Goal: Information Seeking & Learning: Learn about a topic

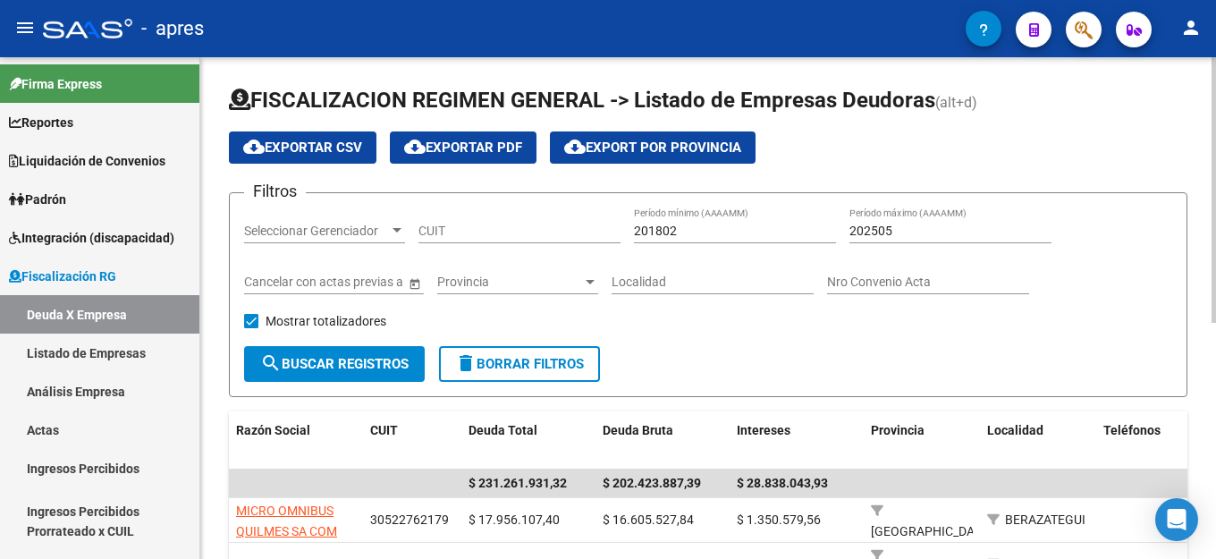
click at [478, 229] on input "CUIT" at bounding box center [519, 231] width 202 height 15
paste input "30-50140709-3"
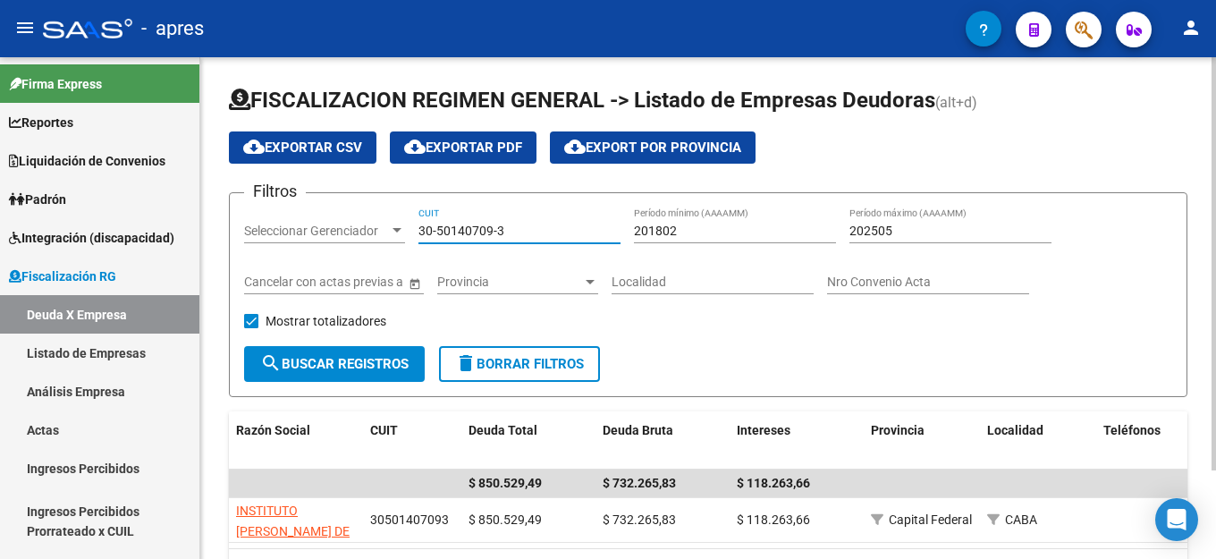
type input "30-50140709-3"
click at [923, 229] on input "202505" at bounding box center [950, 231] width 202 height 15
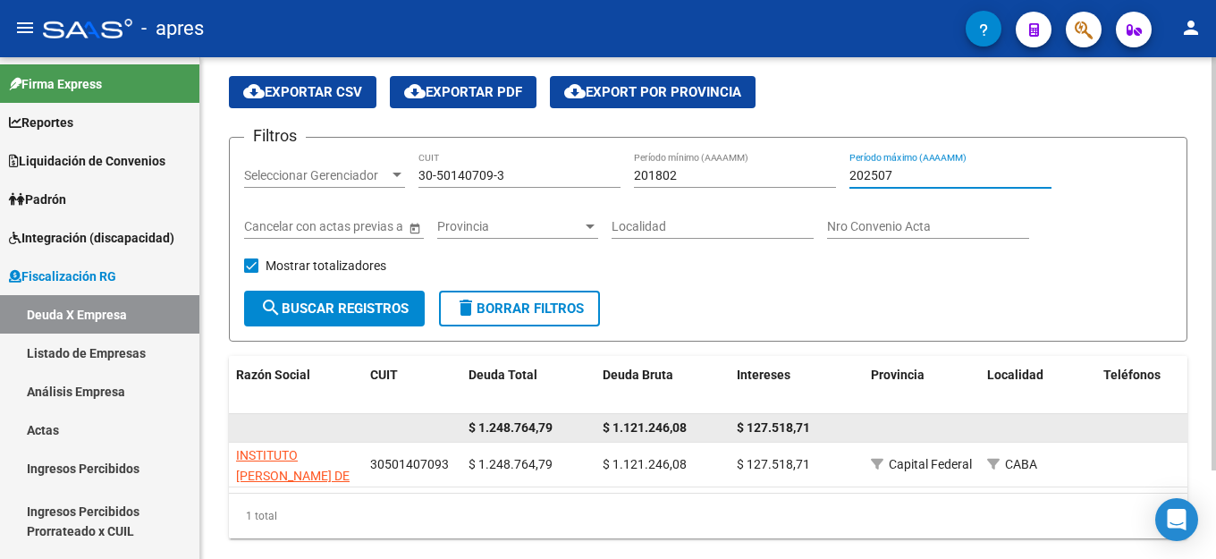
scroll to position [107, 0]
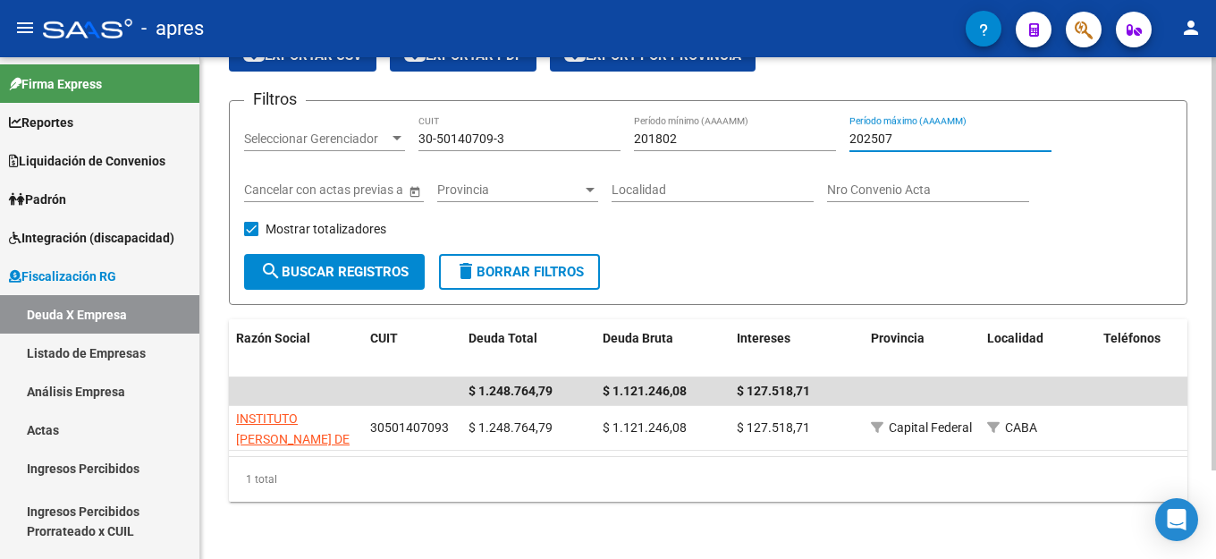
type input "202507"
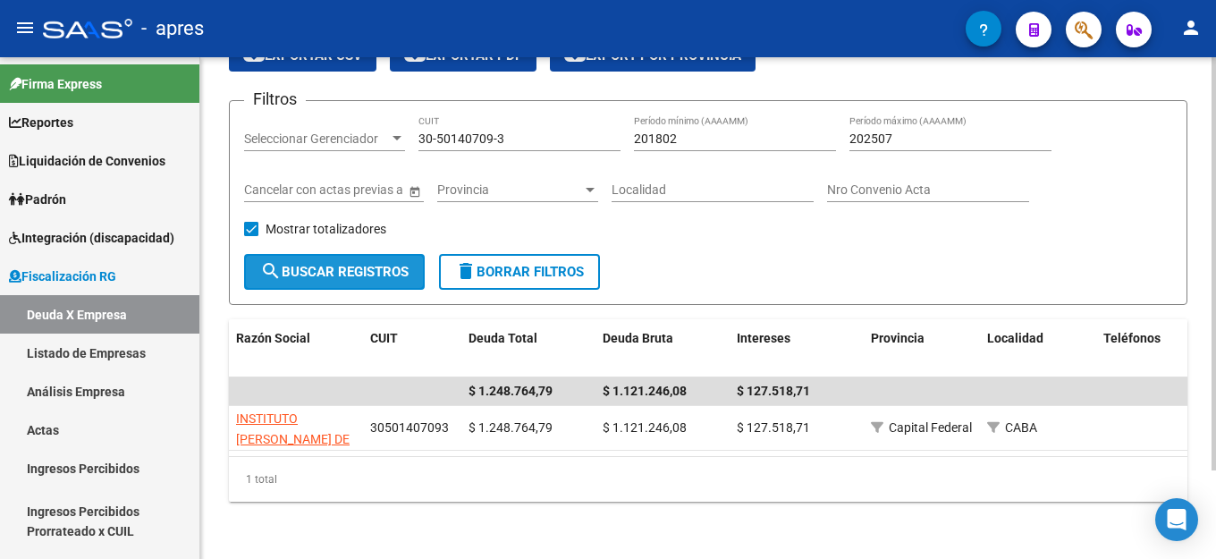
click at [297, 264] on span "search Buscar Registros" at bounding box center [334, 272] width 148 height 16
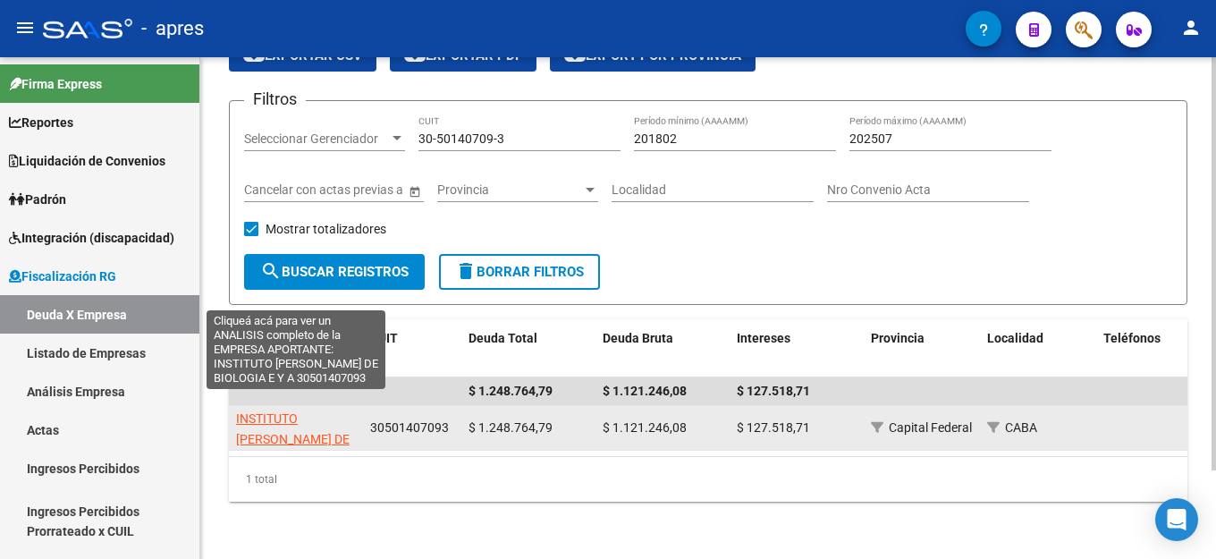
click at [319, 430] on span "INSTITUTO [PERSON_NAME] DE BIOLOGIA E Y A" at bounding box center [293, 438] width 114 height 55
type textarea "30501407093"
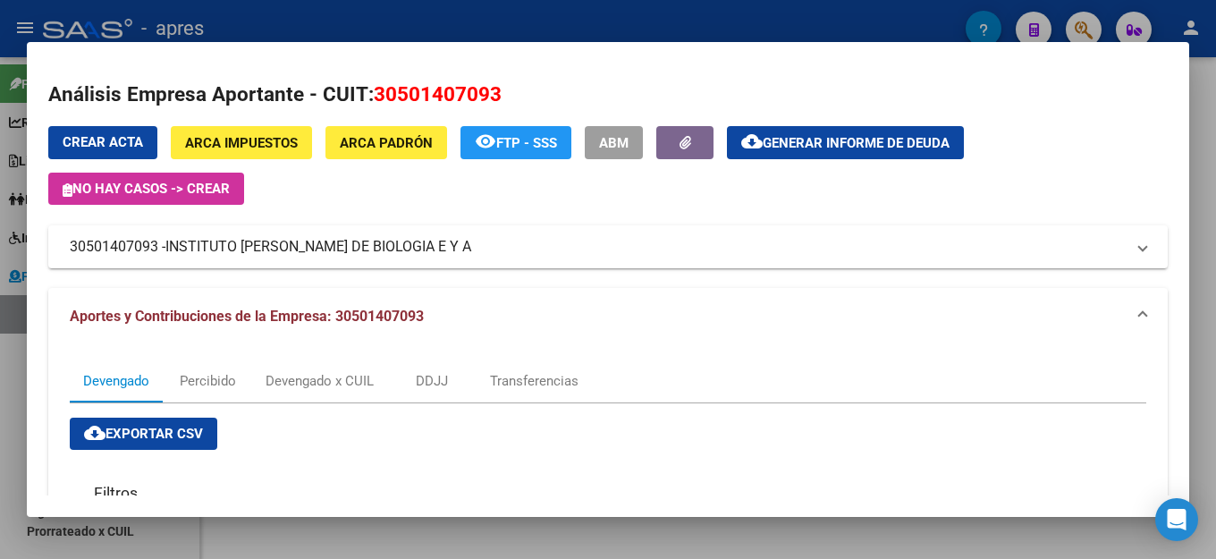
scroll to position [0, 0]
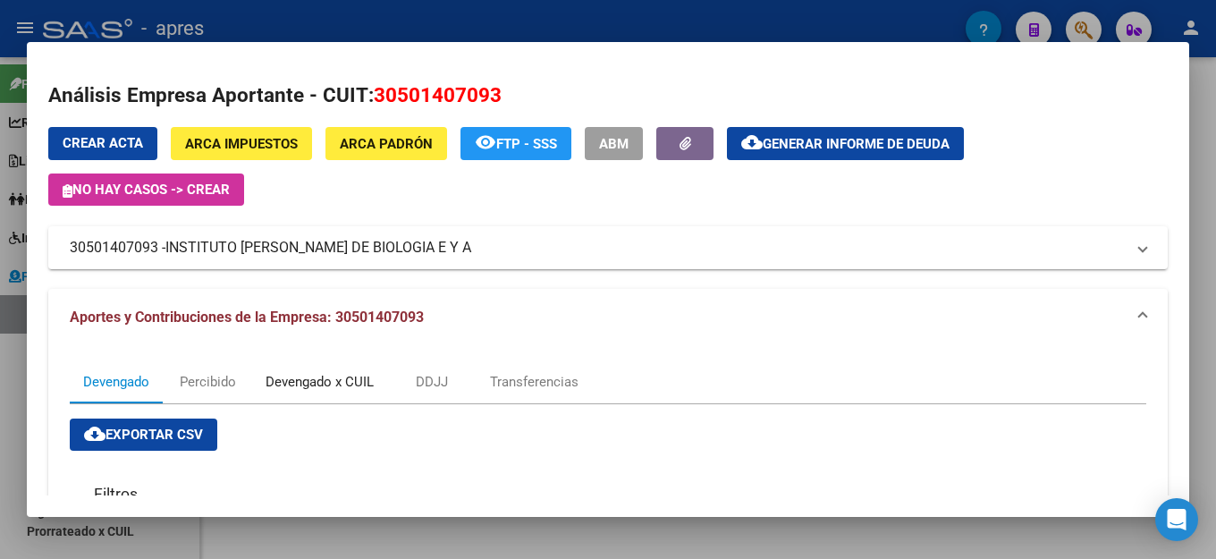
click at [314, 380] on div "Devengado x CUIL" at bounding box center [320, 382] width 108 height 20
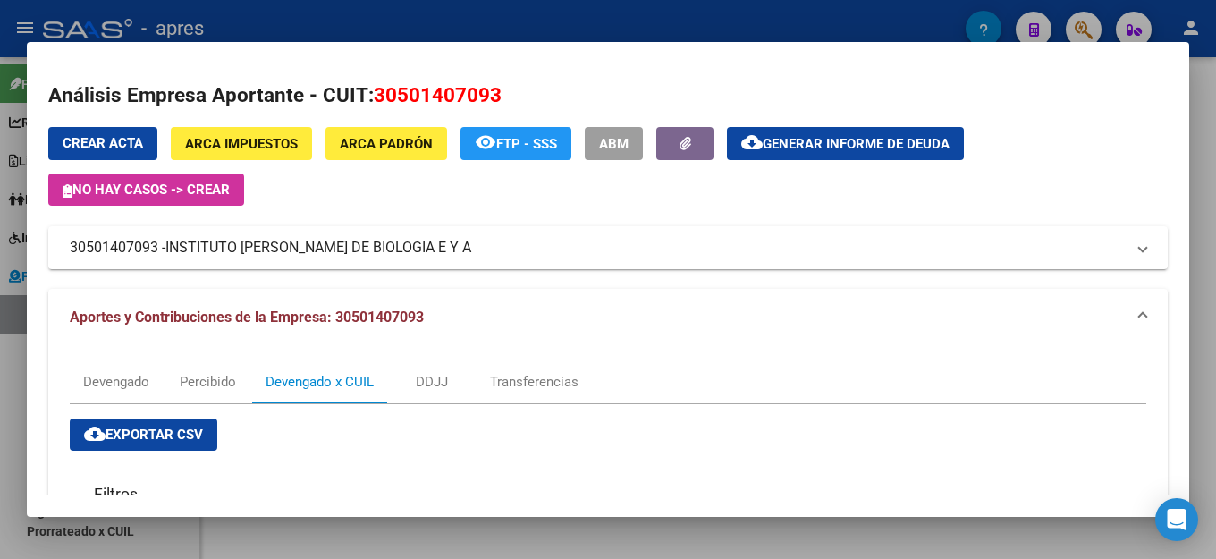
click at [843, 146] on span "Generar informe de deuda" at bounding box center [856, 144] width 187 height 16
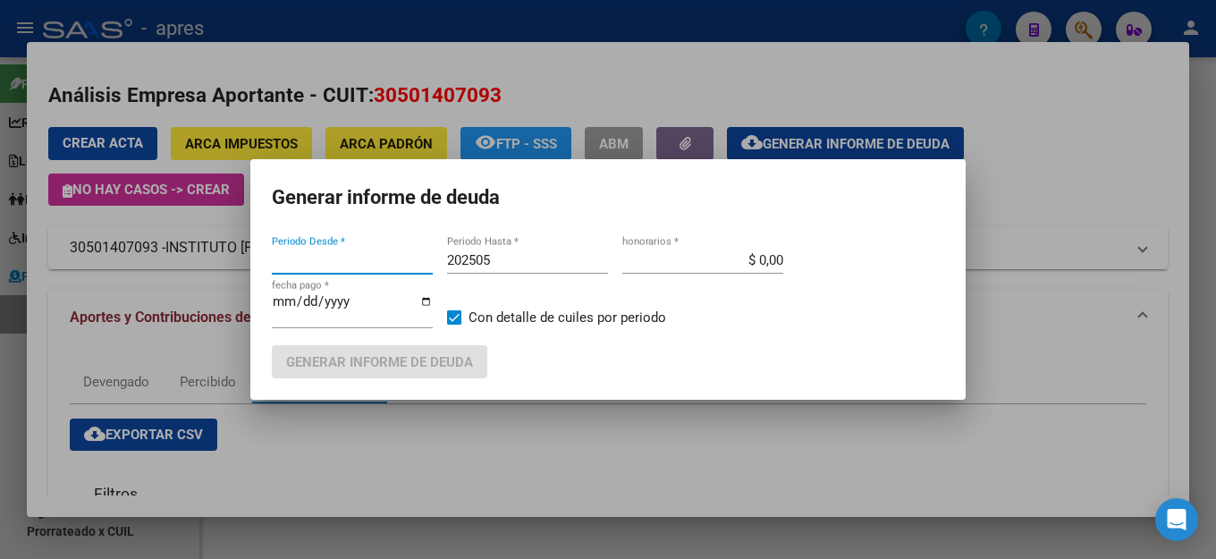
type input "201802"
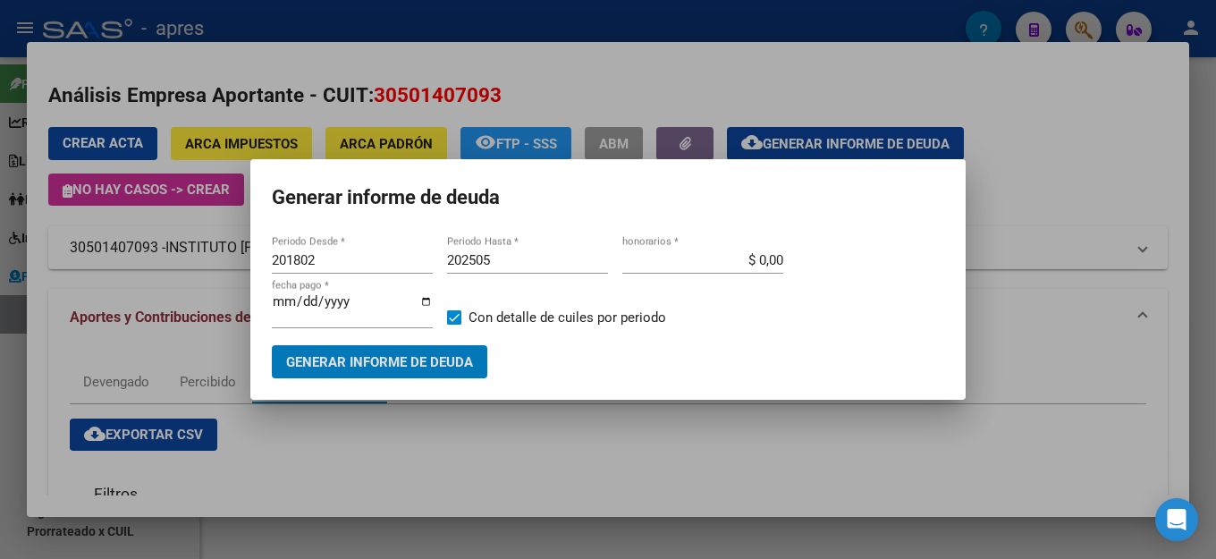
click at [543, 268] on input "202505" at bounding box center [527, 260] width 161 height 16
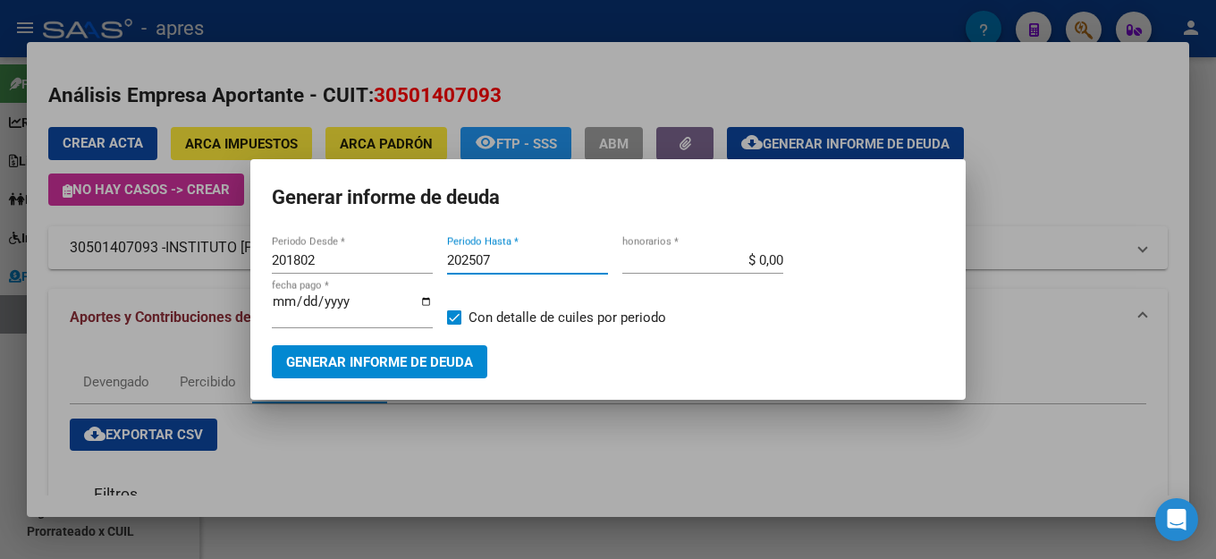
type input "202507"
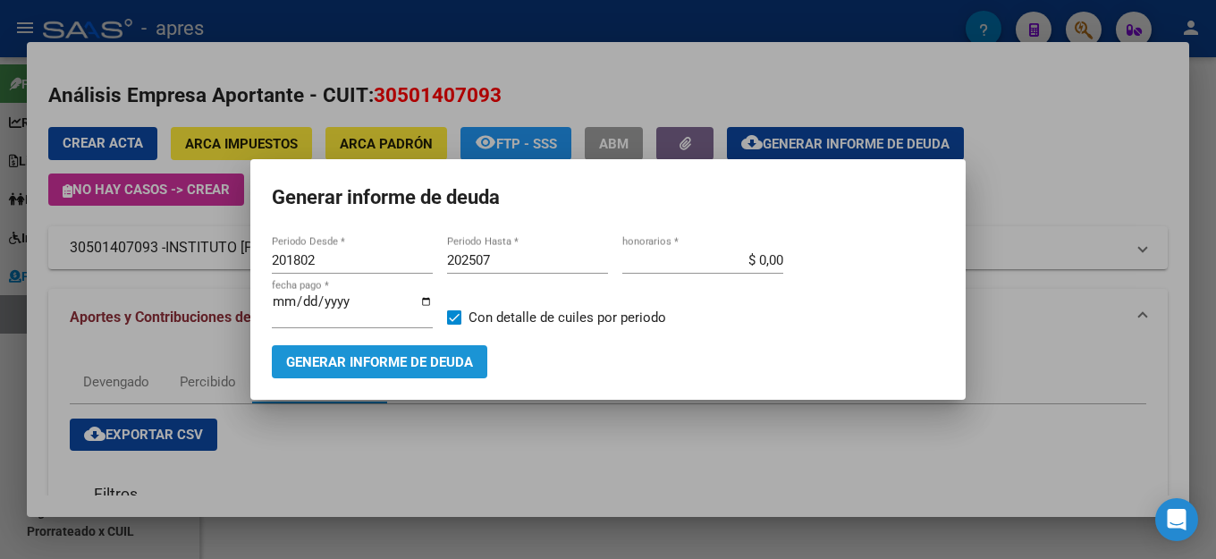
click at [451, 357] on span "Generar informe de deuda" at bounding box center [379, 362] width 187 height 16
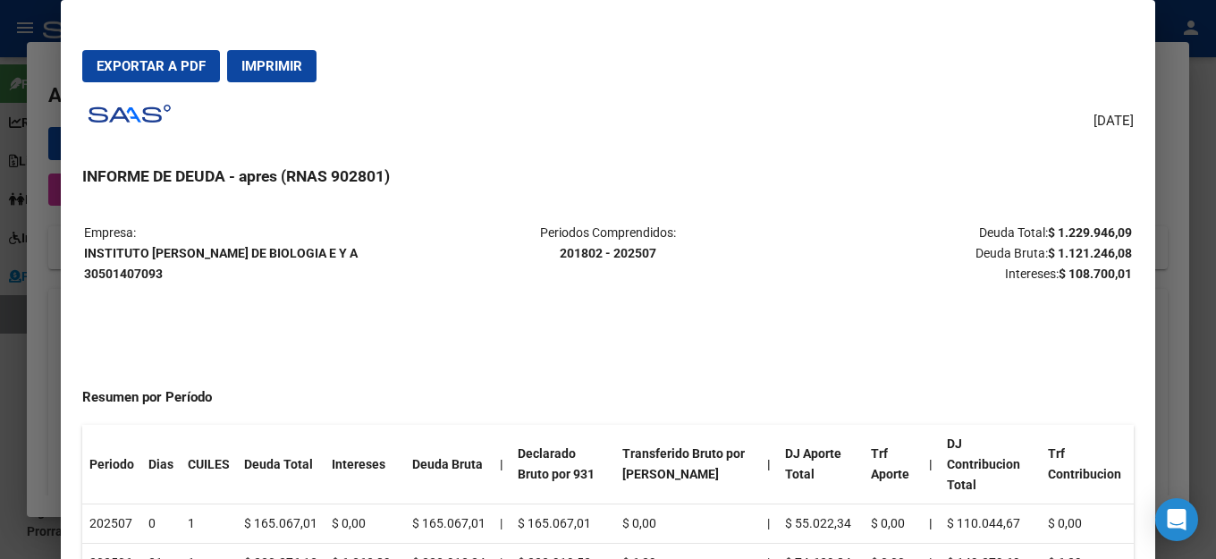
click at [173, 65] on span "Exportar a PDF" at bounding box center [151, 66] width 109 height 16
click at [940, 49] on mat-dialog-actions "Exportar a PDF Imprimir" at bounding box center [607, 66] width 1051 height 61
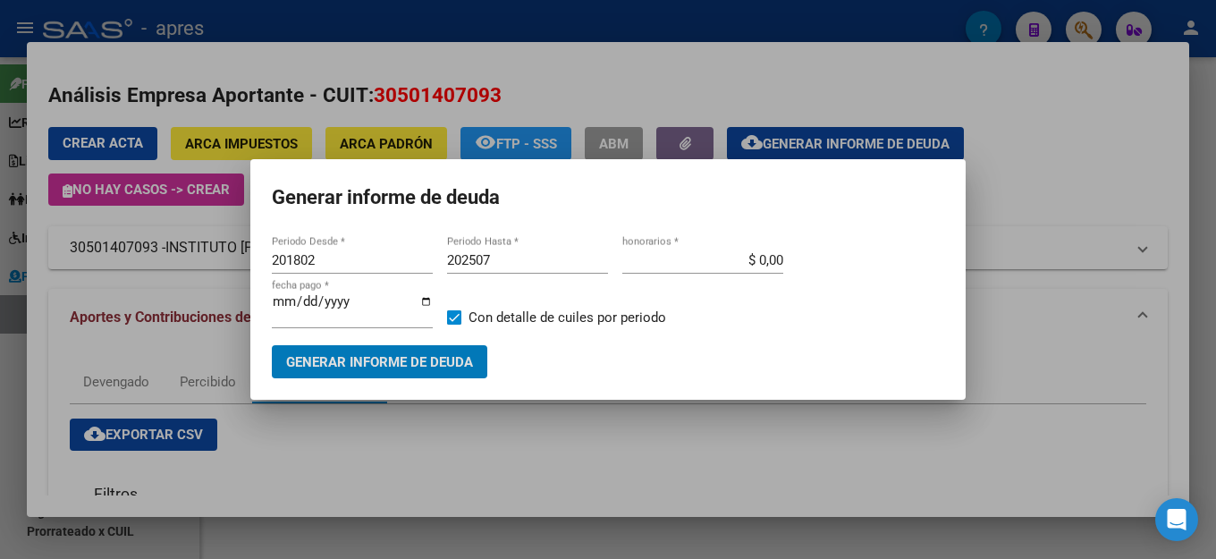
click at [569, 215] on h1 "Generar informe de deuda" at bounding box center [608, 198] width 672 height 34
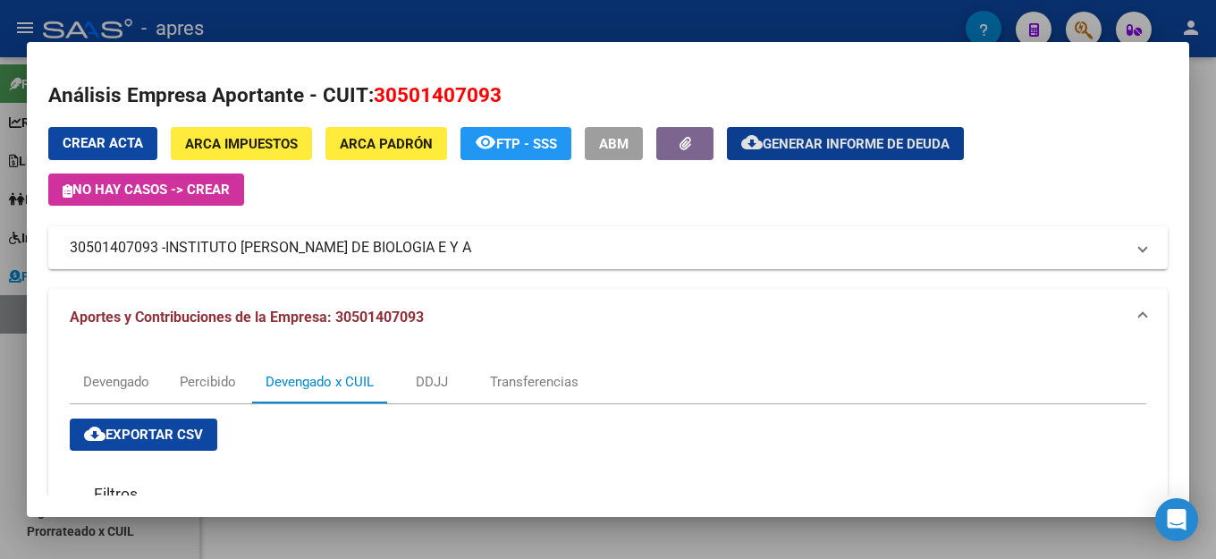
click at [361, 67] on mat-dialog-content "Análisis Empresa Aportante - CUIT: 30501407093 Crear Acta ARCA Impuestos ARCA […" at bounding box center [608, 279] width 1162 height 432
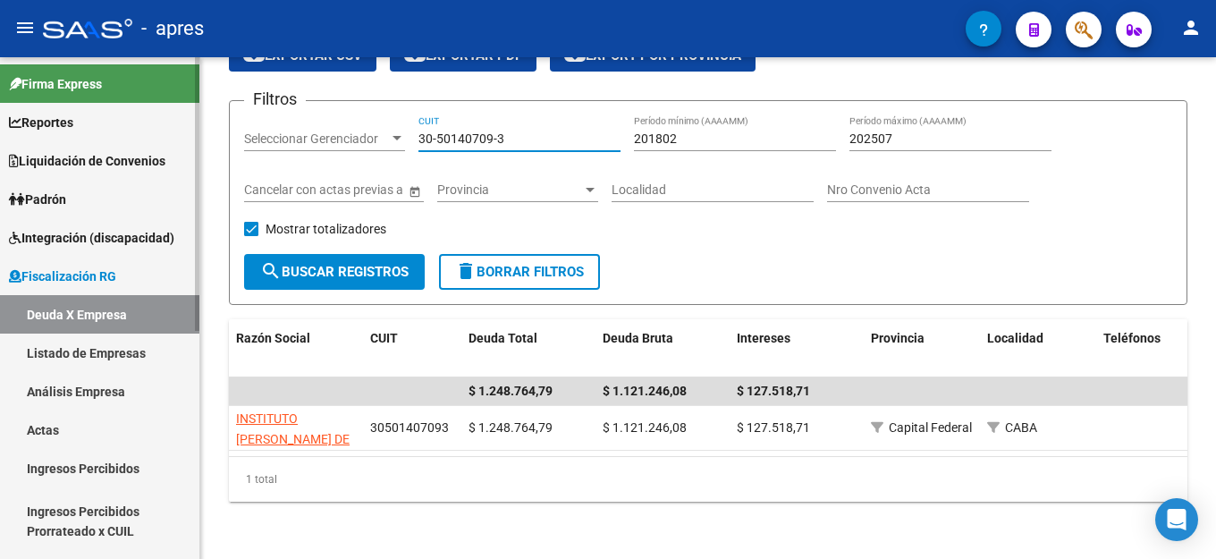
drag, startPoint x: 535, startPoint y: 124, endPoint x: 188, endPoint y: 132, distance: 347.0
click at [199, 132] on mat-sidenav-container "Firma Express Reportes Ingresos Percibidos Análisis de todos los conceptos (his…" at bounding box center [608, 308] width 1216 height 502
paste input "3-56815582-9"
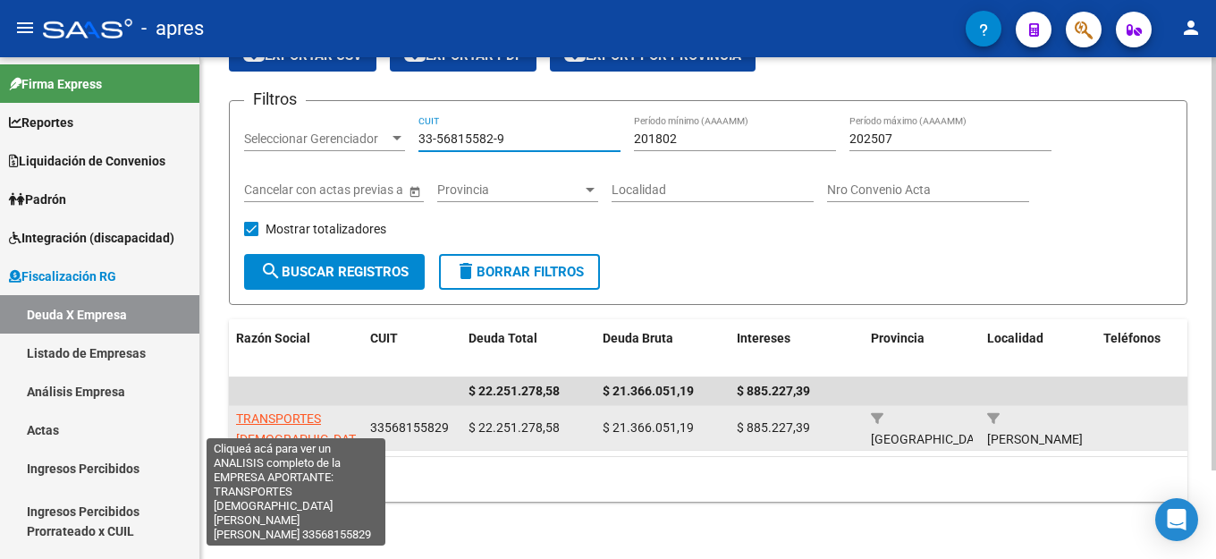
type input "33-56815582-9"
click at [334, 411] on span "TRANSPORTES [DEMOGRAPHIC_DATA][PERSON_NAME][PERSON_NAME]" at bounding box center [301, 448] width 131 height 75
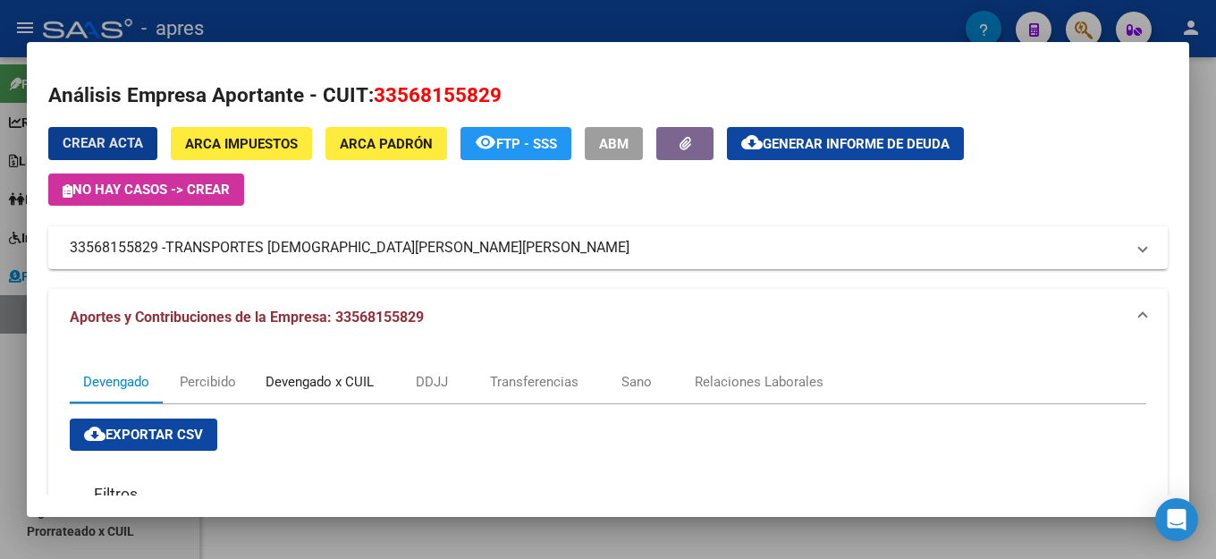
click at [298, 382] on div "Devengado x CUIL" at bounding box center [320, 382] width 108 height 20
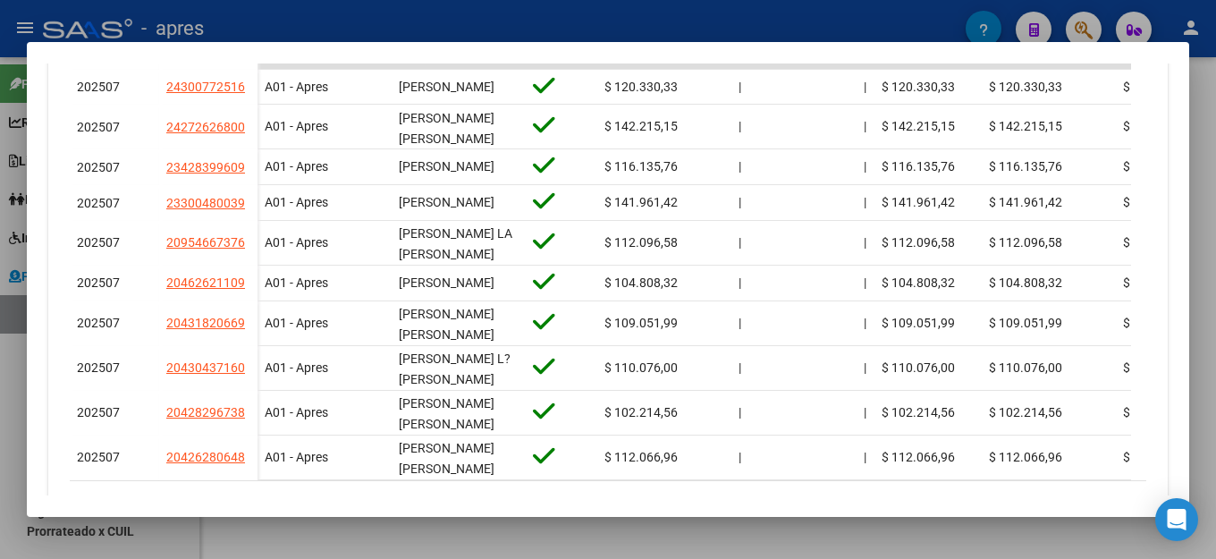
scroll to position [657, 0]
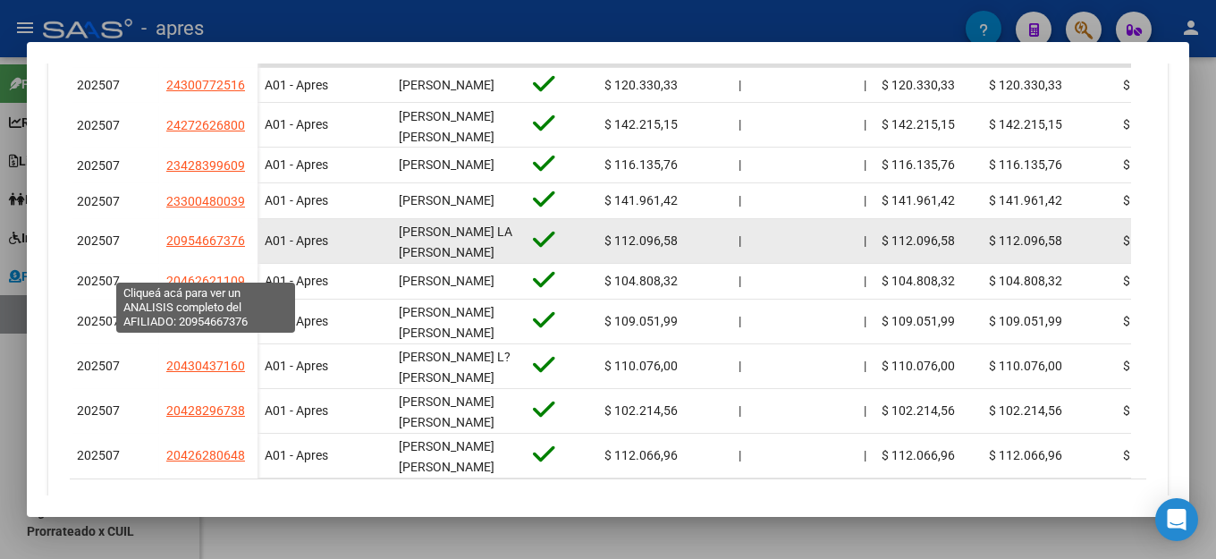
drag, startPoint x: 247, startPoint y: 267, endPoint x: 169, endPoint y: 267, distance: 77.8
click at [169, 251] on div "20954667376" at bounding box center [208, 241] width 84 height 21
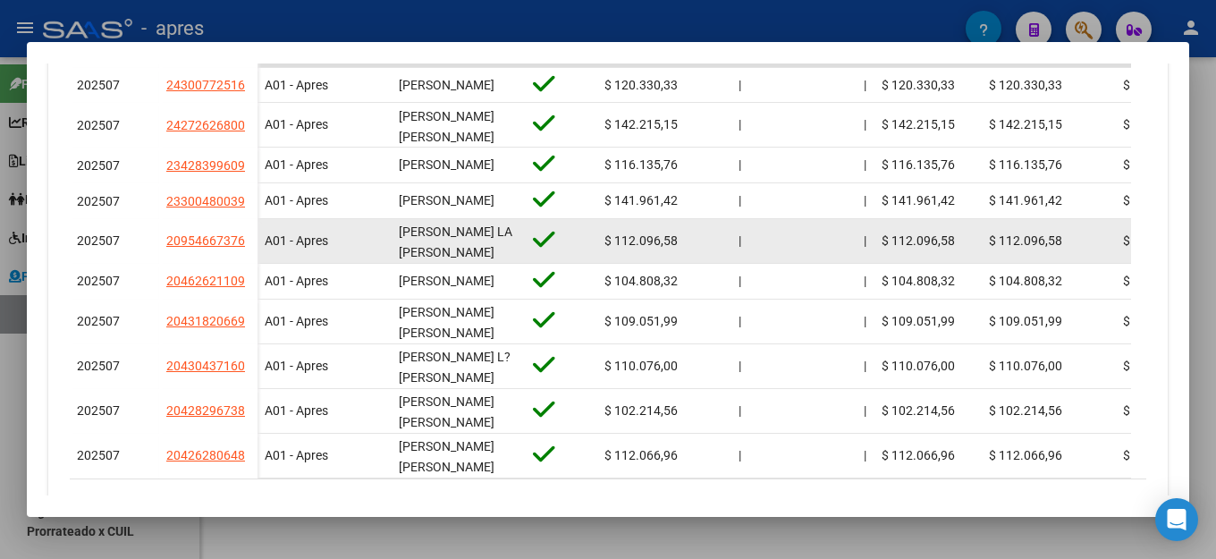
copy span "20954667376"
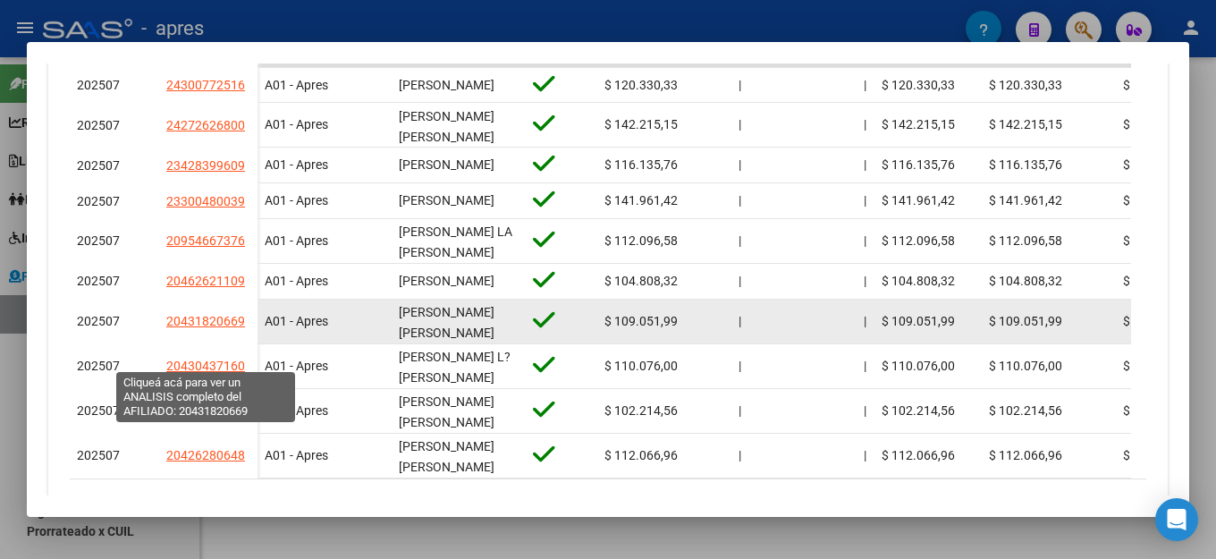
click at [207, 328] on span "20431820669" at bounding box center [205, 321] width 79 height 14
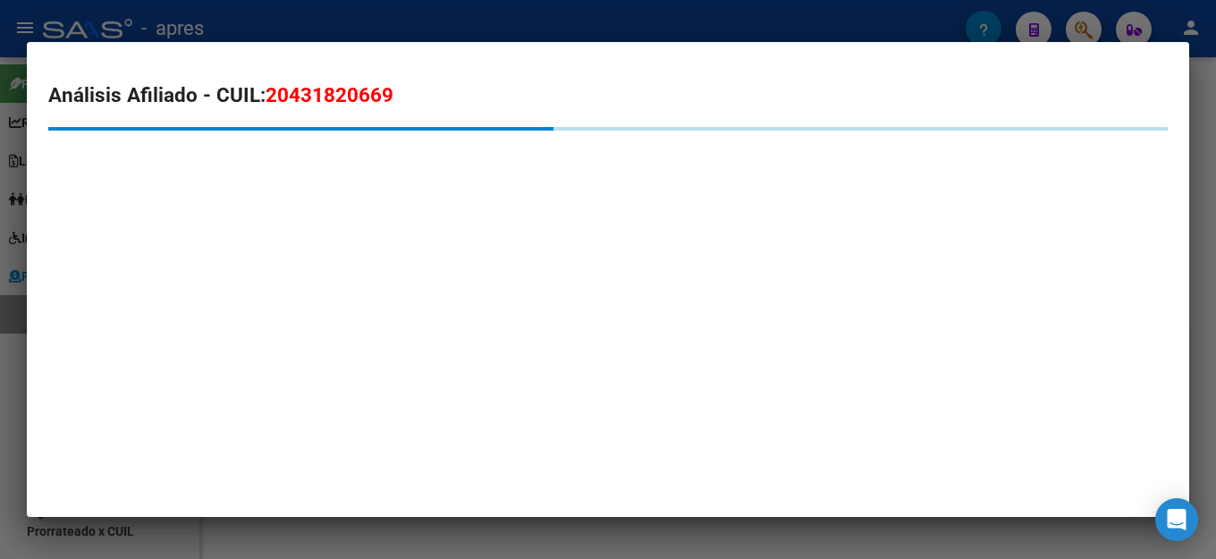
click at [1055, 74] on mat-dialog-content "Análisis Afiliado - CUIL: 20431820669" at bounding box center [608, 134] width 1162 height 142
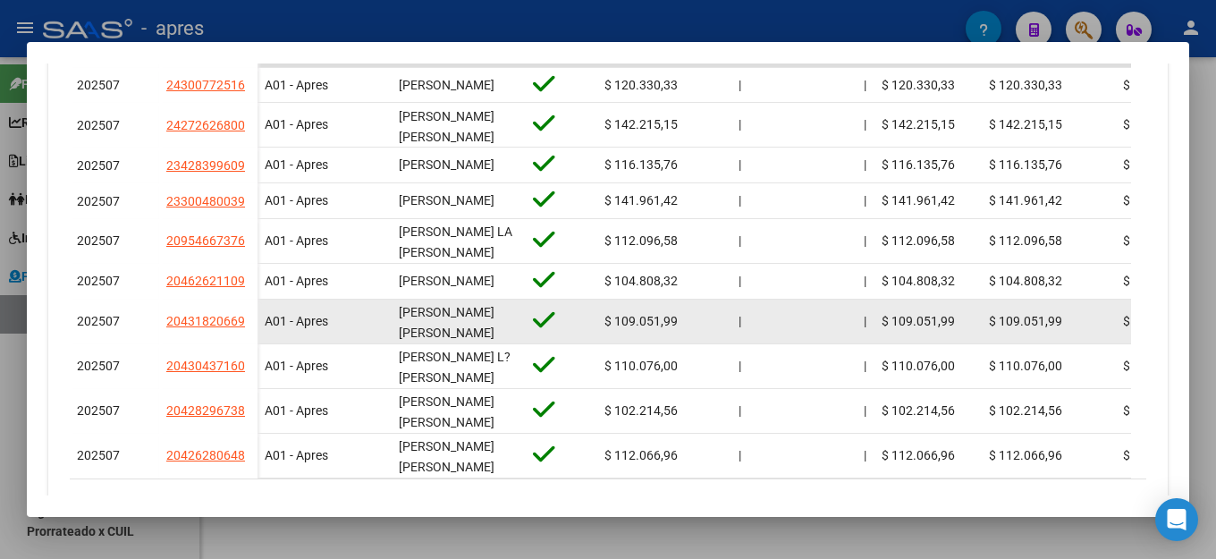
drag, startPoint x: 247, startPoint y: 359, endPoint x: 164, endPoint y: 347, distance: 84.0
click at [164, 344] on datatable-body-cell "20431820669" at bounding box center [208, 322] width 98 height 45
copy span "20431820669"
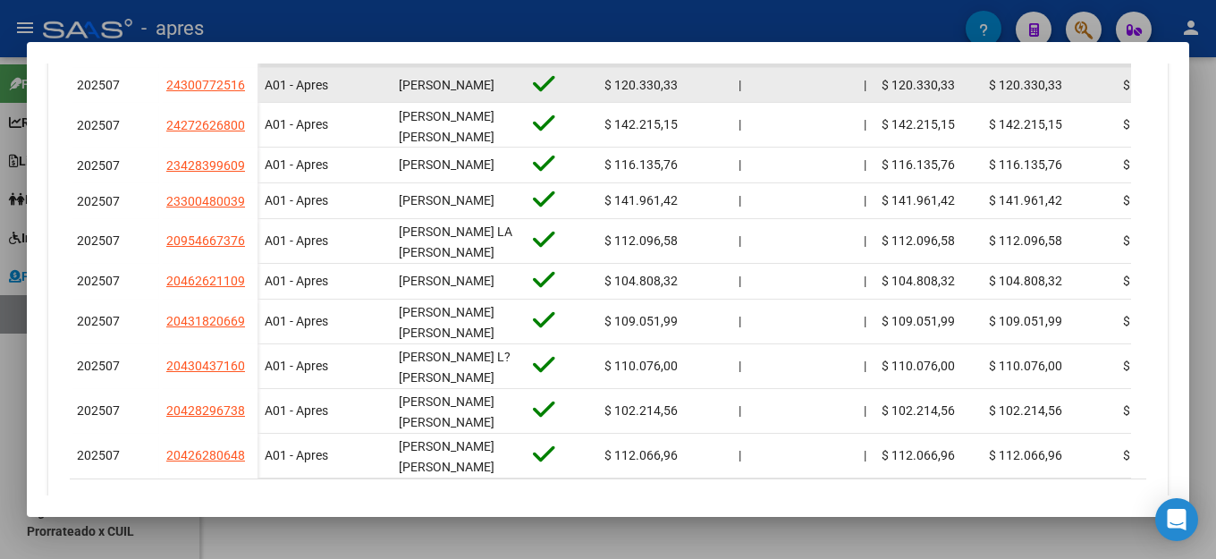
click at [769, 96] on div at bounding box center [802, 85] width 93 height 21
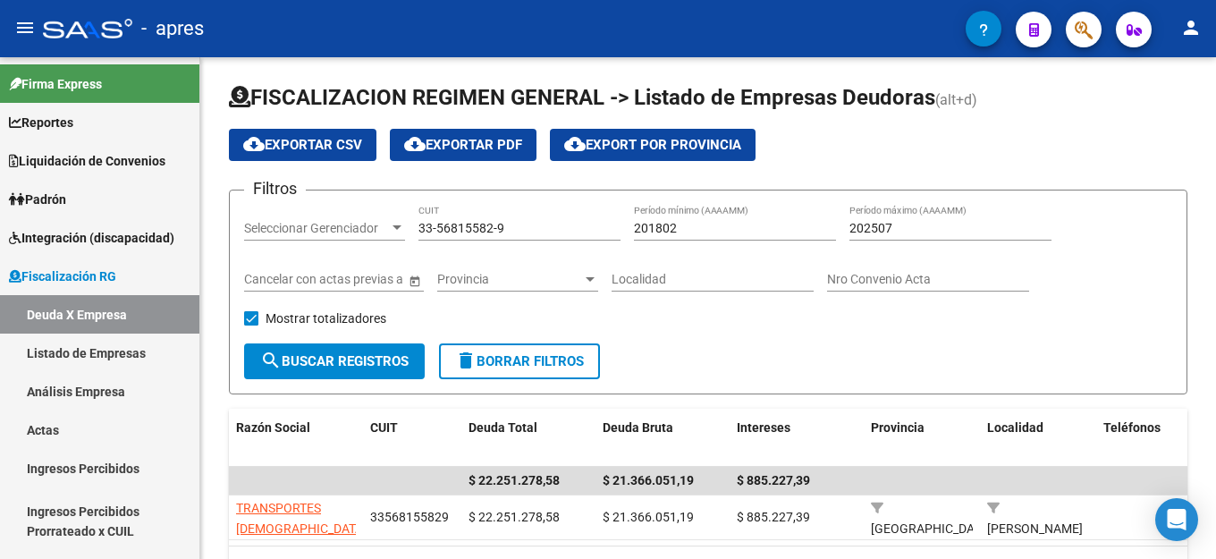
scroll to position [0, 0]
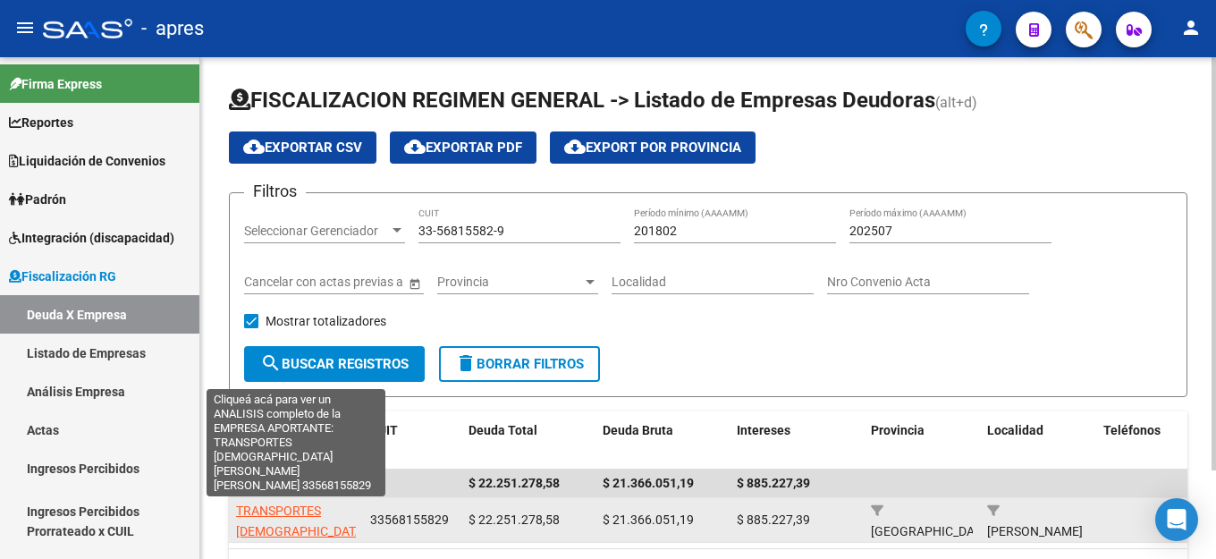
click at [330, 509] on span "TRANSPORTES [DEMOGRAPHIC_DATA][PERSON_NAME][PERSON_NAME]" at bounding box center [301, 540] width 131 height 75
type textarea "33568155829"
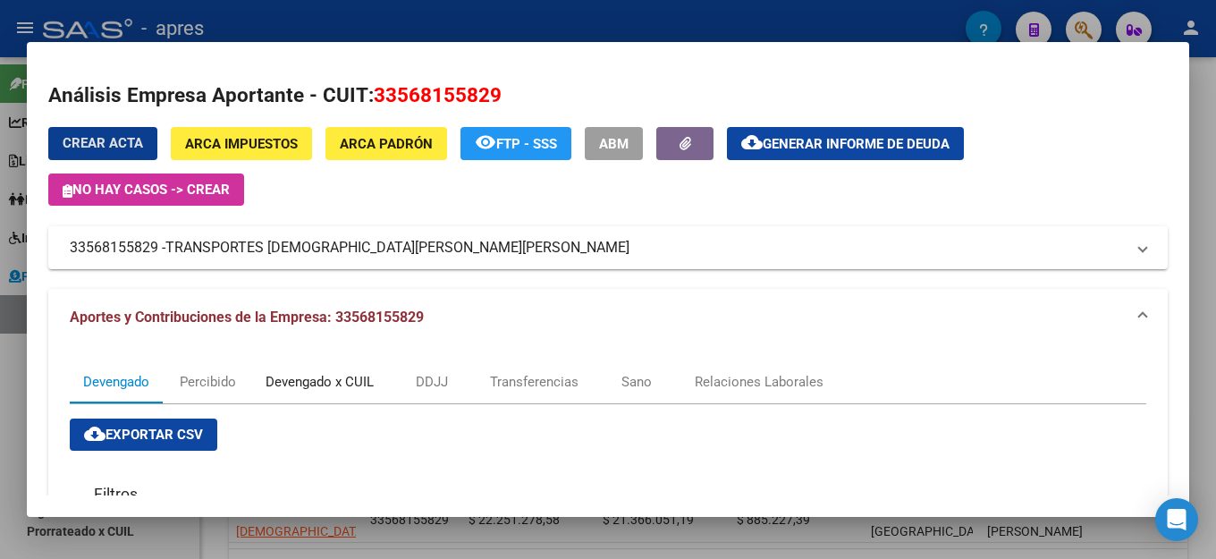
click at [305, 374] on div "Devengado x CUIL" at bounding box center [320, 382] width 108 height 20
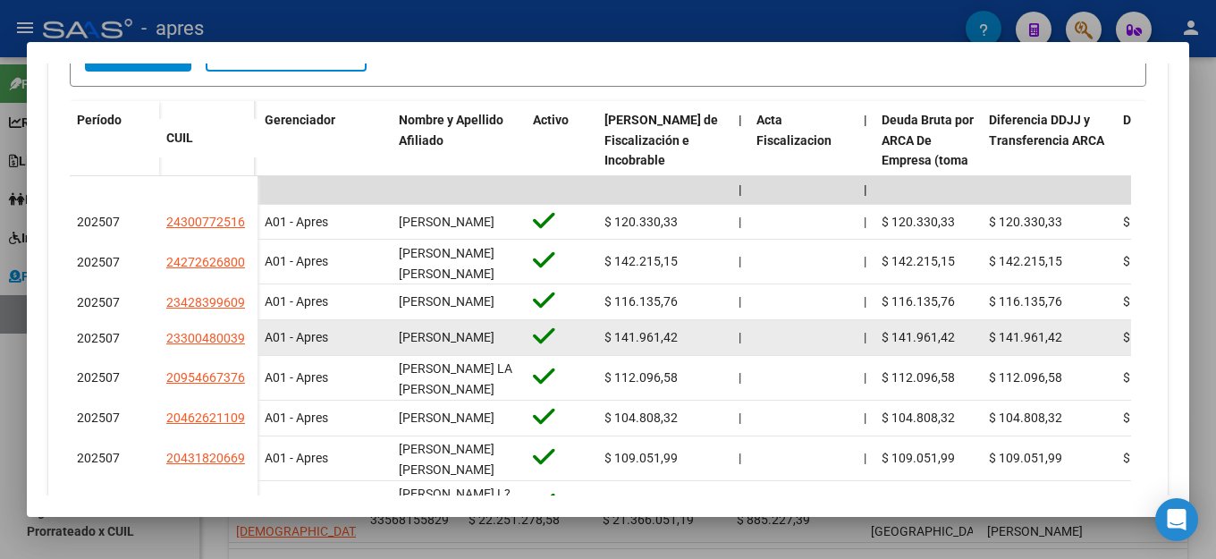
scroll to position [626, 0]
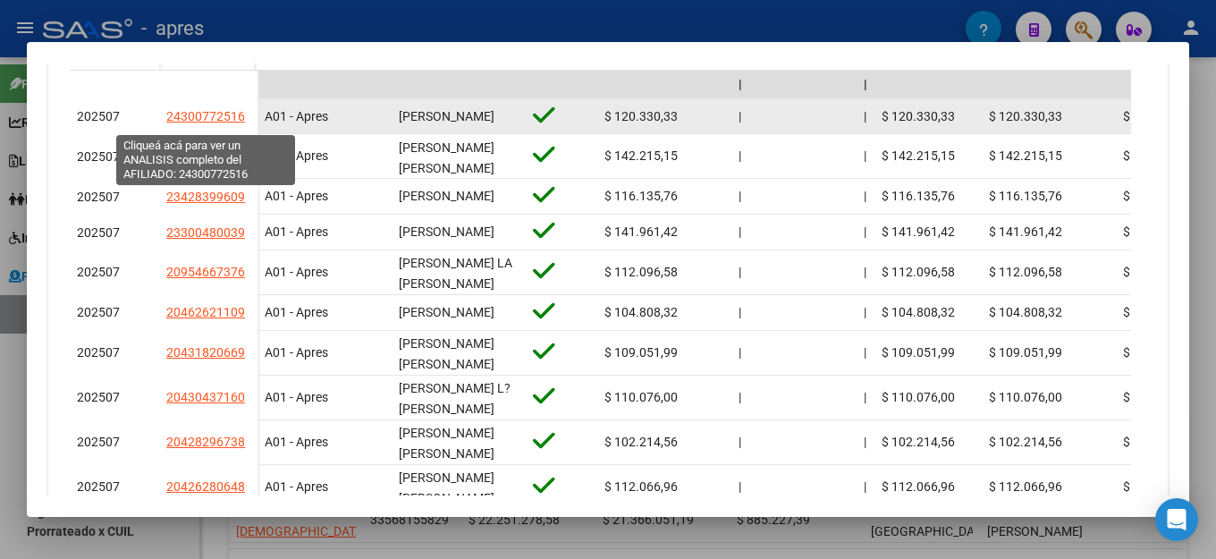
drag, startPoint x: 245, startPoint y: 123, endPoint x: 169, endPoint y: 122, distance: 76.0
click at [169, 122] on div "24300772516" at bounding box center [208, 116] width 84 height 21
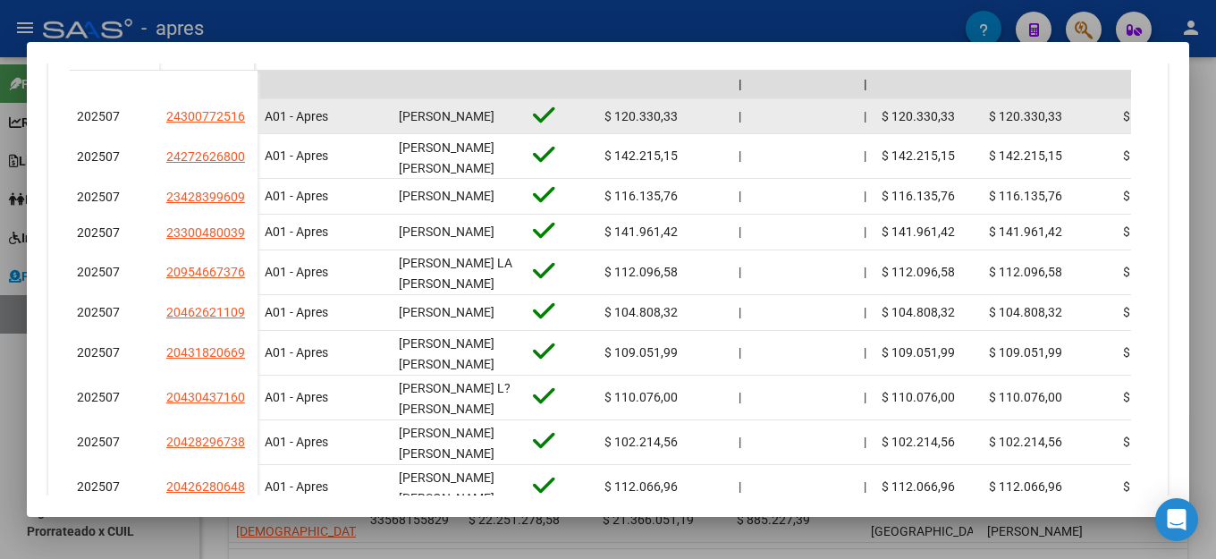
copy span "24300772516"
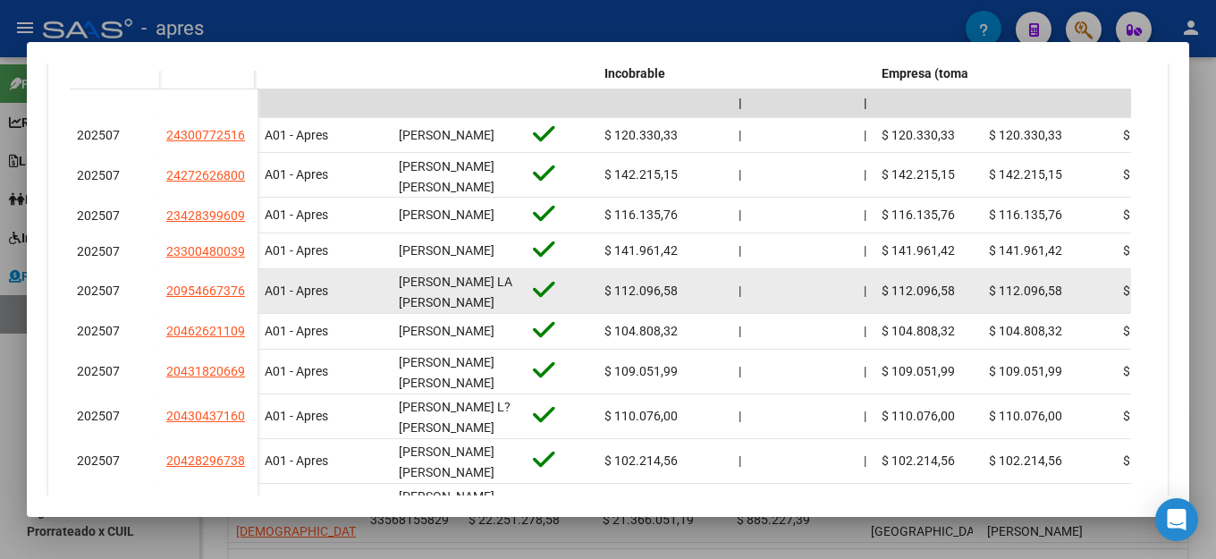
scroll to position [786, 0]
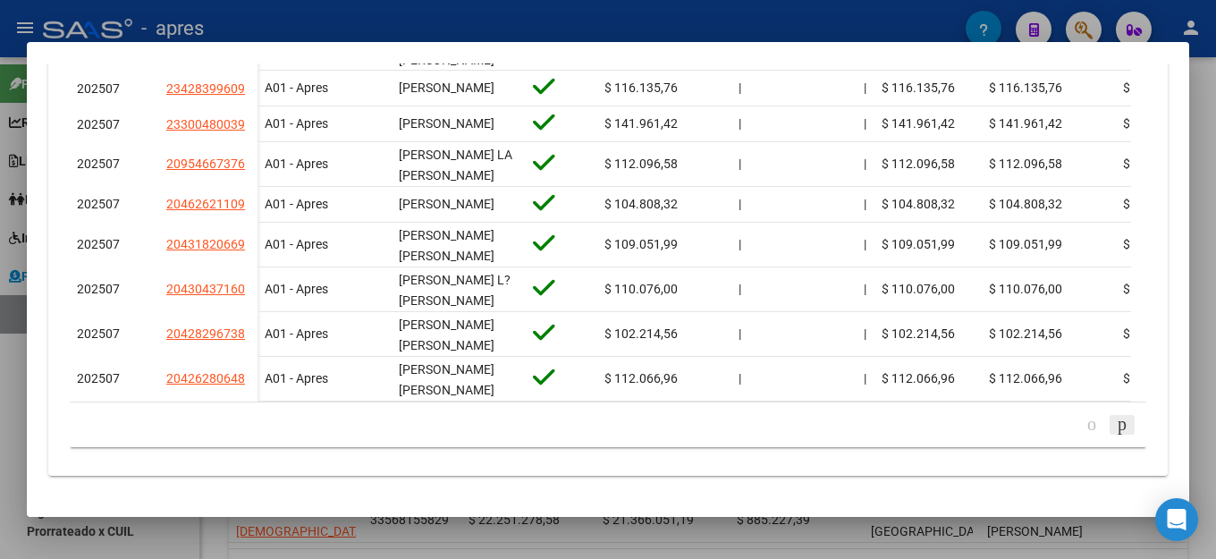
click at [1115, 423] on icon "go to next page" at bounding box center [1122, 423] width 14 height 21
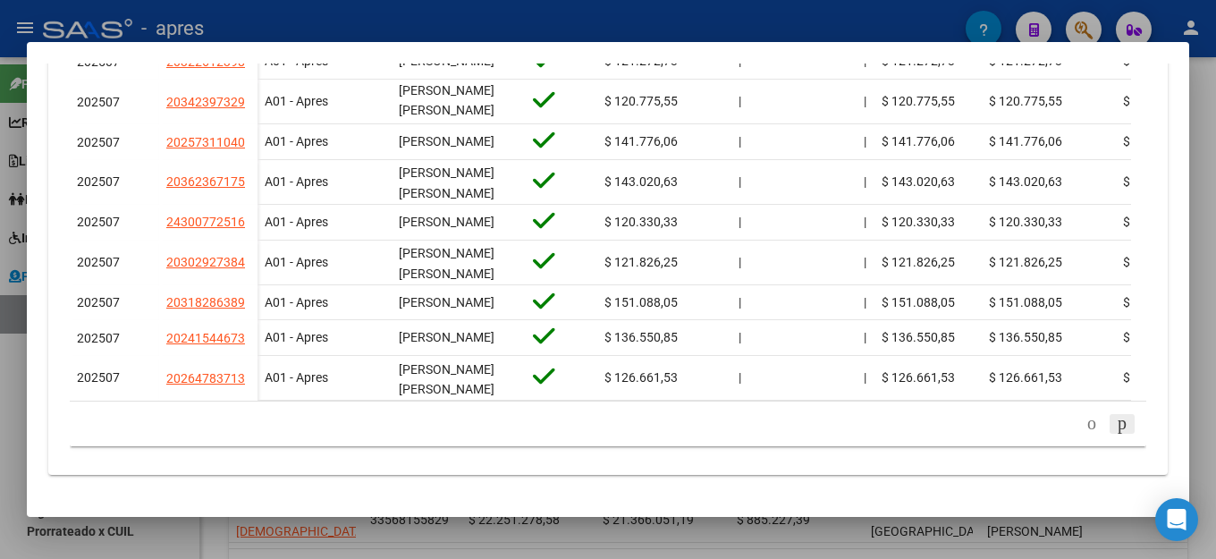
click at [1115, 428] on icon "go to next page" at bounding box center [1122, 422] width 14 height 21
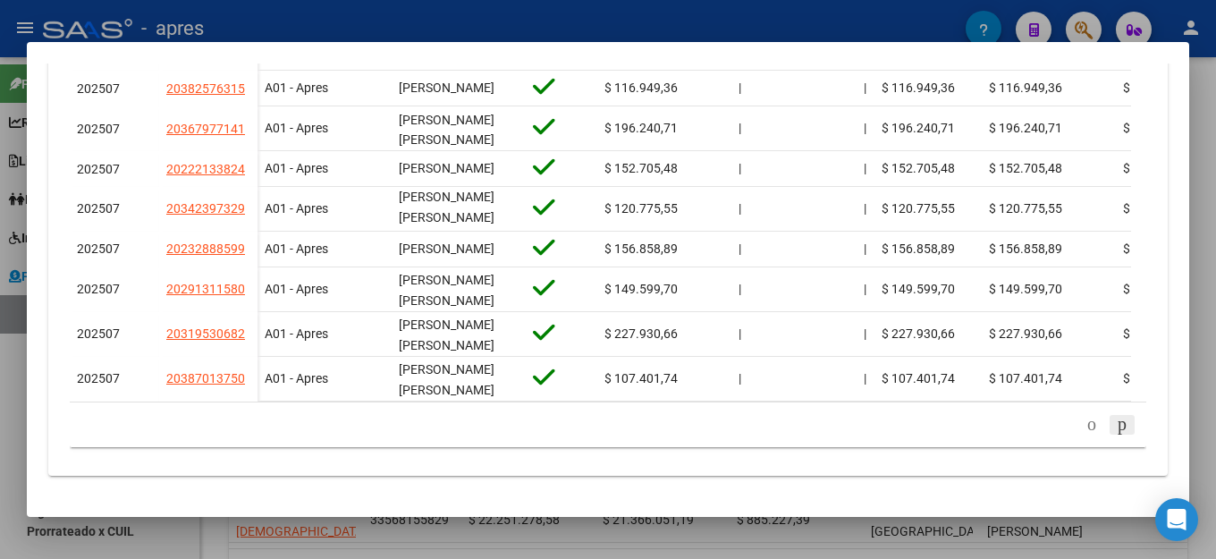
click at [1115, 424] on icon "go to next page" at bounding box center [1122, 423] width 14 height 21
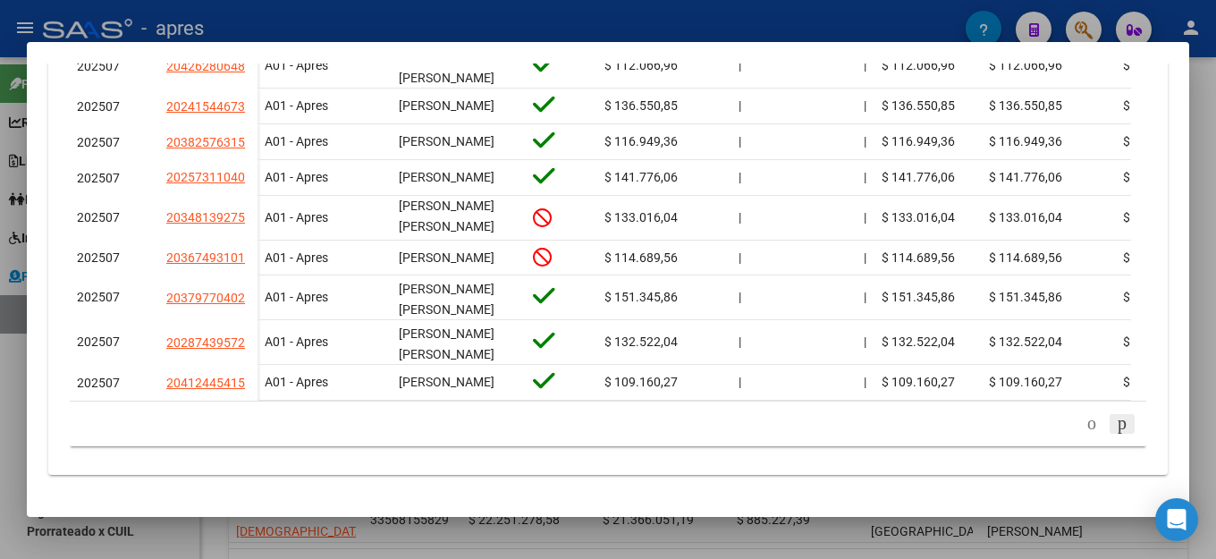
scroll to position [0, 0]
click at [1115, 424] on icon "go to next page" at bounding box center [1122, 422] width 14 height 21
click at [1104, 424] on div "179.769.313.486.231.570.000.000.000.000.000.000.000.000.000.000.000.000.000.000…" at bounding box center [608, 423] width 1077 height 45
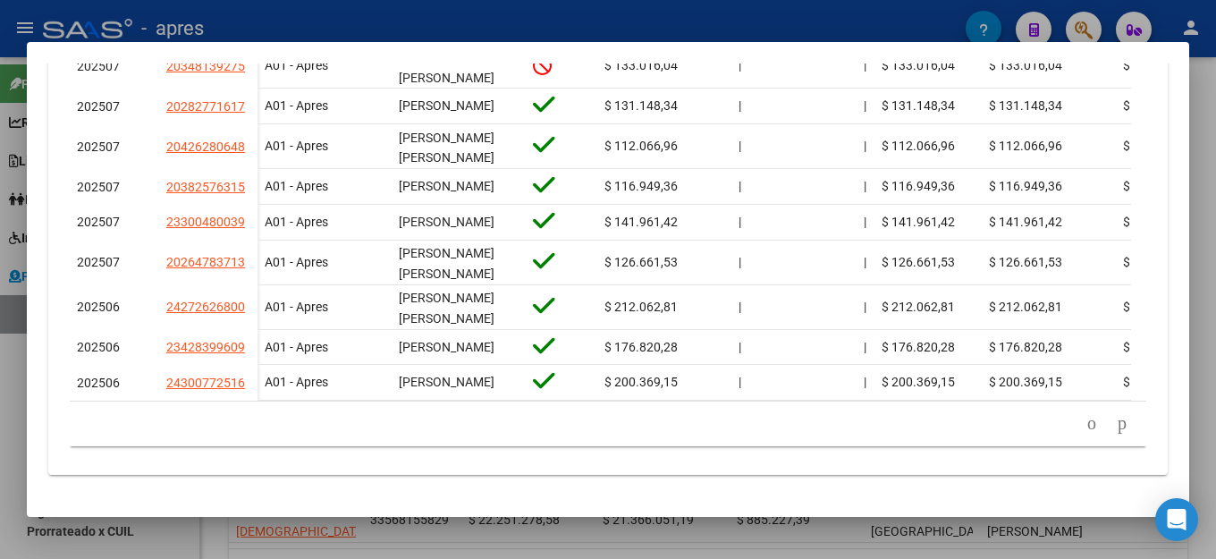
scroll to position [773, 0]
click at [1107, 424] on li at bounding box center [1122, 424] width 30 height 30
click at [1115, 432] on icon "go to next page" at bounding box center [1122, 422] width 14 height 21
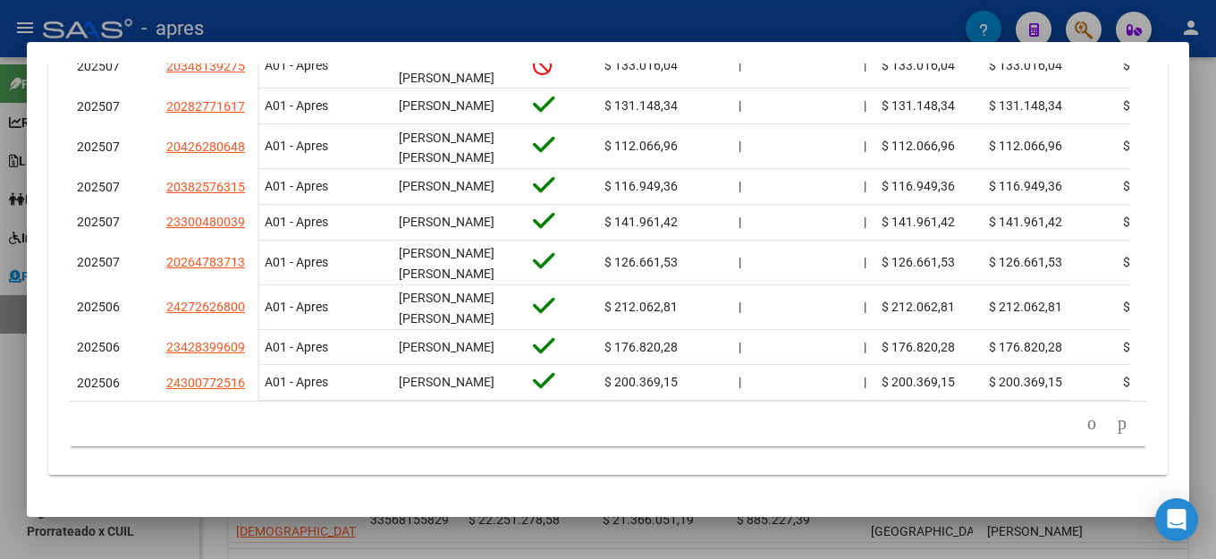
scroll to position [758, 0]
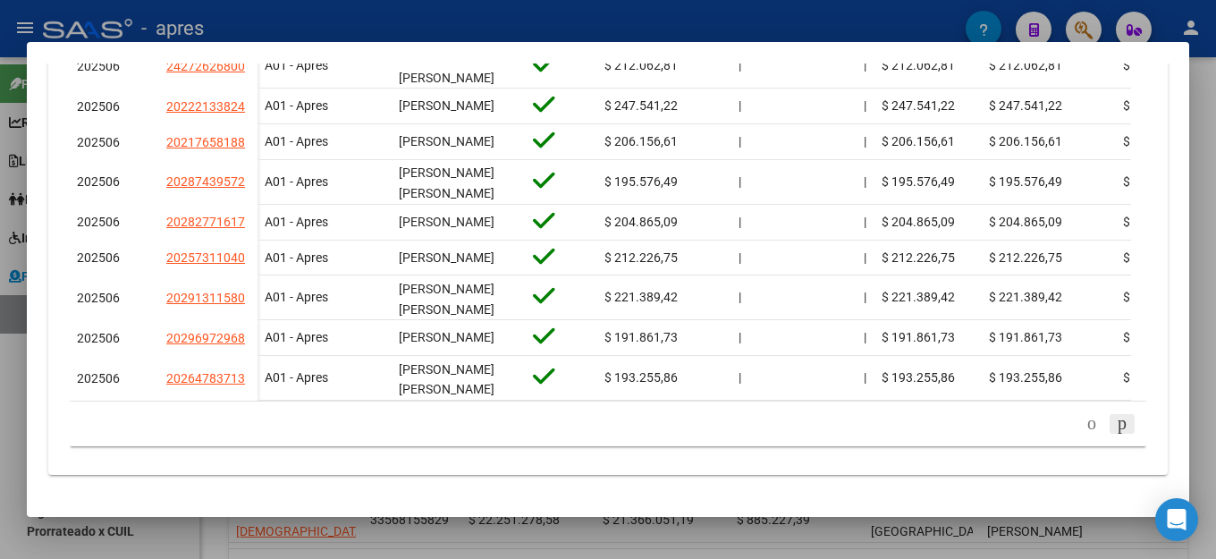
click at [1115, 434] on icon "go to next page" at bounding box center [1122, 422] width 14 height 21
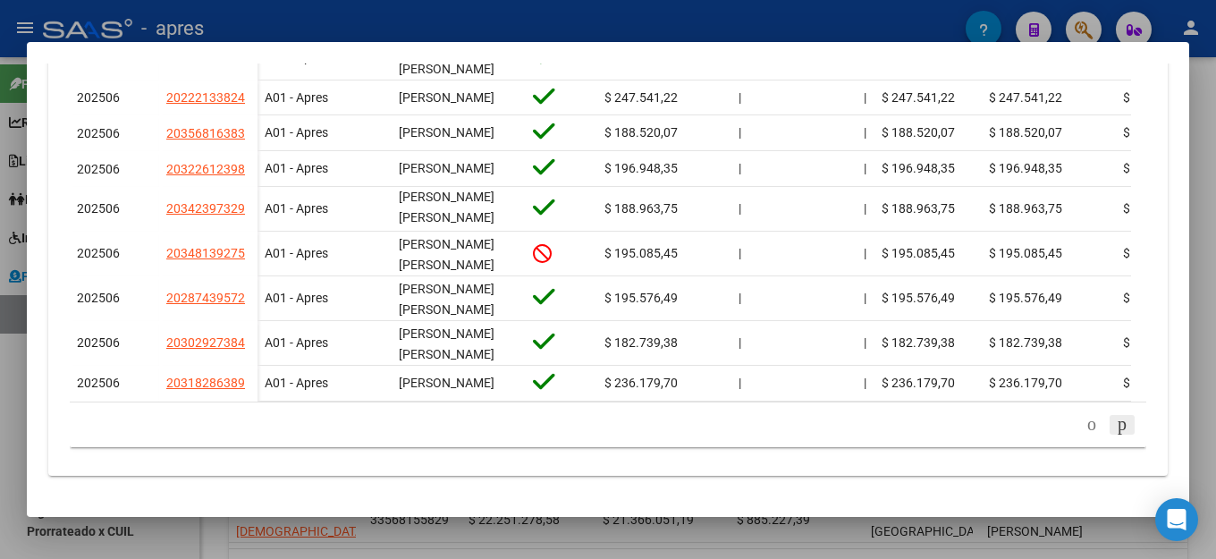
click at [1115, 434] on icon "go to next page" at bounding box center [1122, 423] width 14 height 21
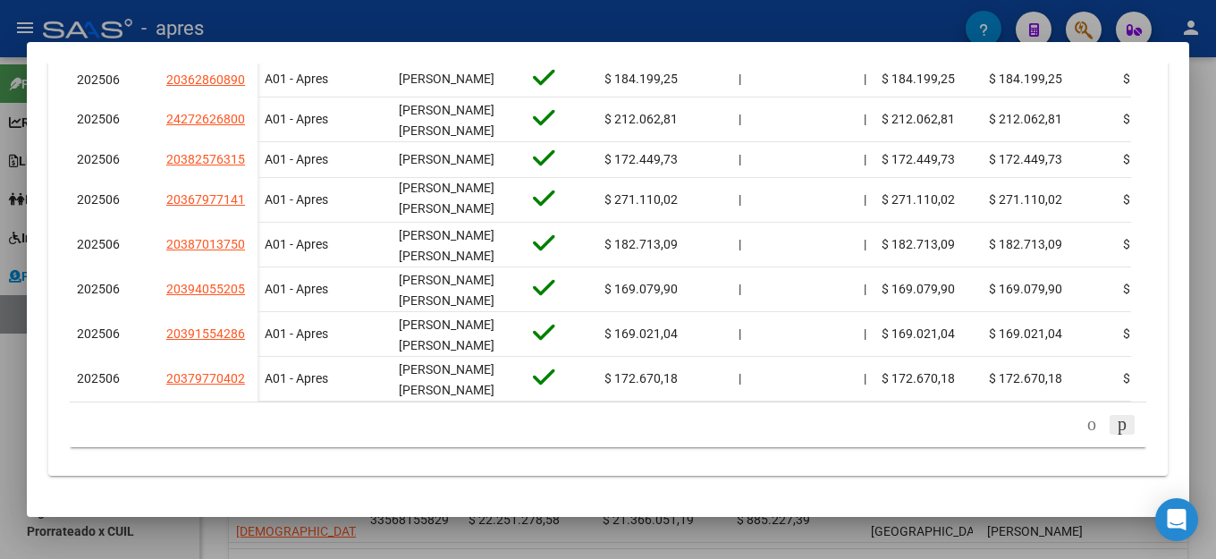
click at [1115, 434] on icon "go to next page" at bounding box center [1122, 423] width 14 height 21
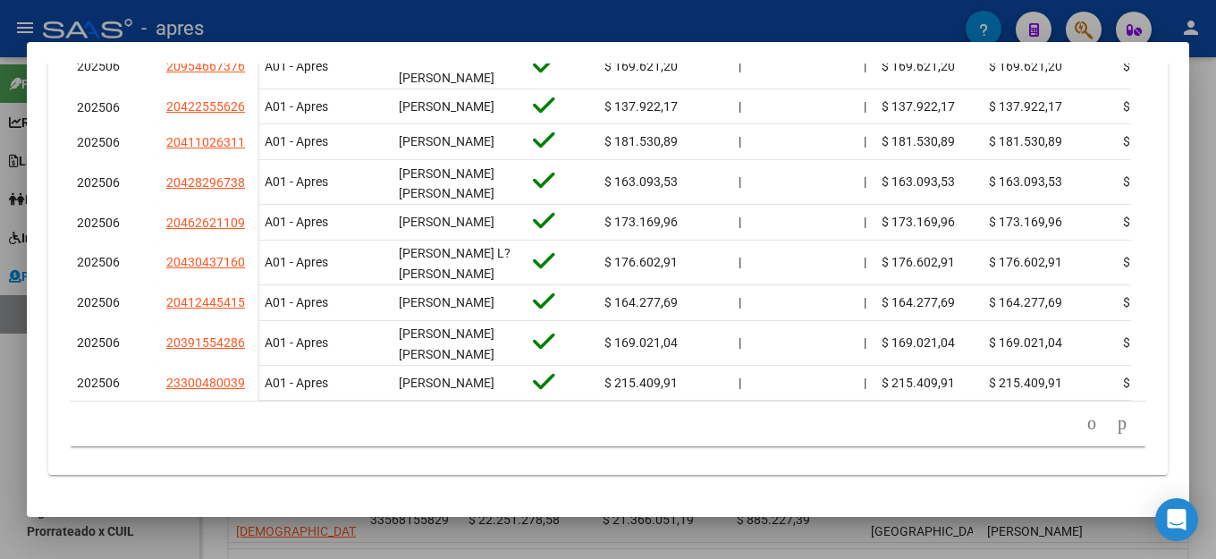
click at [1103, 446] on div "179.769.313.486.231.570.000.000.000.000.000.000.000.000.000.000.000.000.000.000…" at bounding box center [608, 423] width 1077 height 45
click at [1115, 434] on icon "go to next page" at bounding box center [1122, 422] width 14 height 21
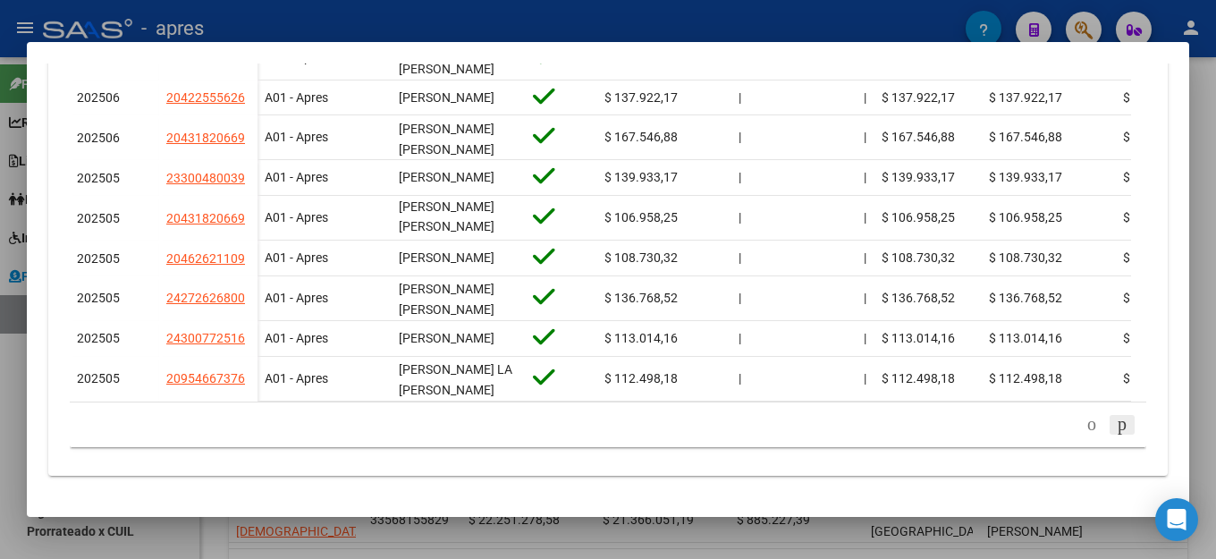
click at [1115, 434] on icon "go to next page" at bounding box center [1122, 423] width 14 height 21
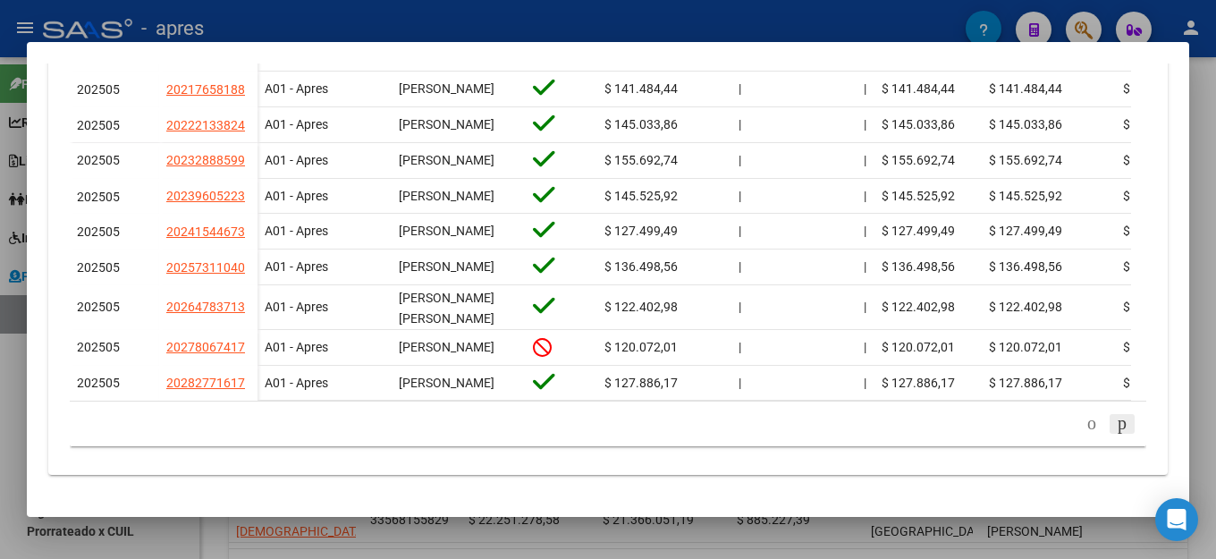
scroll to position [749, 0]
click at [1115, 434] on icon "go to next page" at bounding box center [1122, 422] width 14 height 21
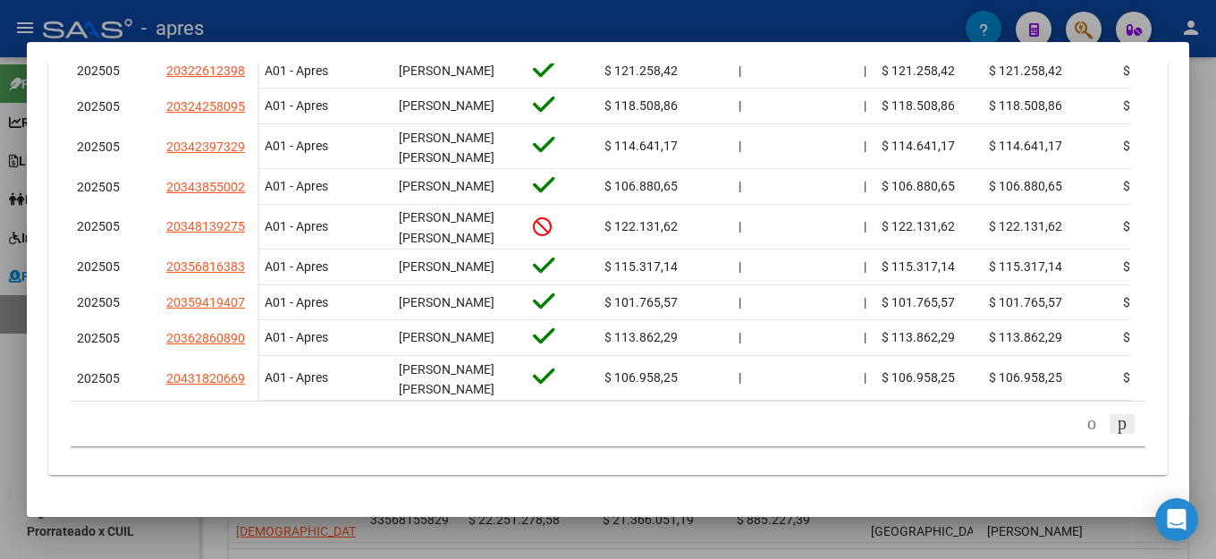
click at [1115, 434] on icon "go to next page" at bounding box center [1122, 422] width 14 height 21
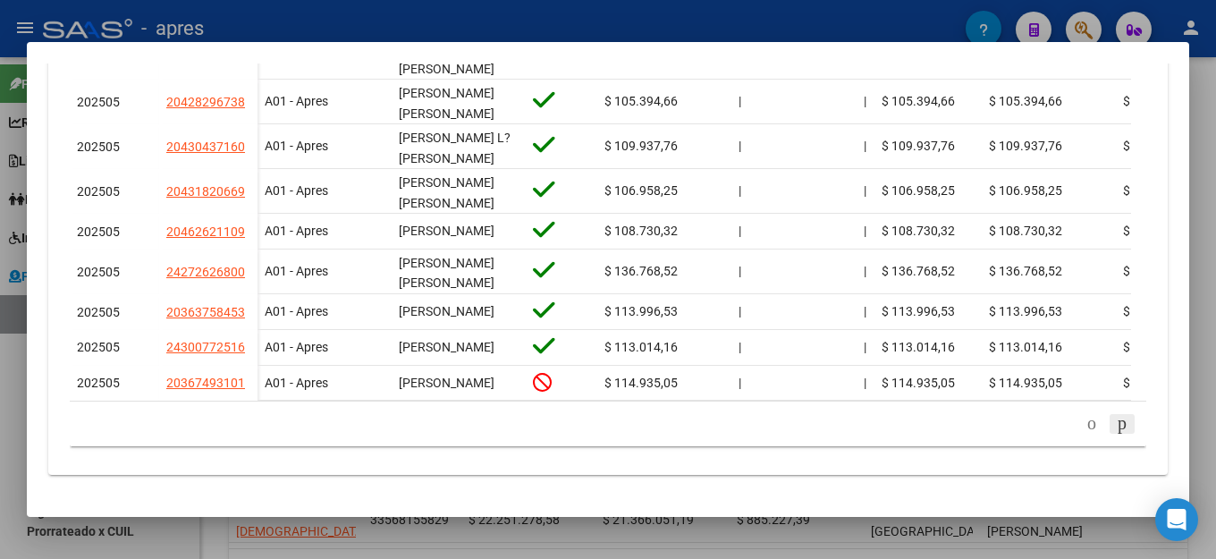
click at [1115, 434] on icon "go to next page" at bounding box center [1122, 422] width 14 height 21
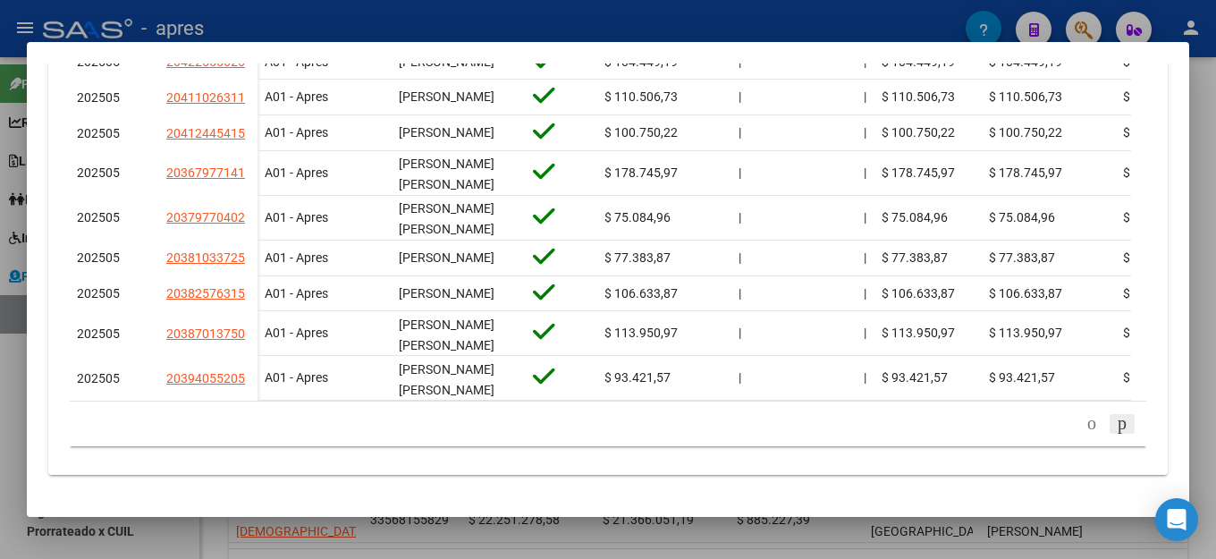
click at [1115, 434] on icon "go to next page" at bounding box center [1122, 422] width 14 height 21
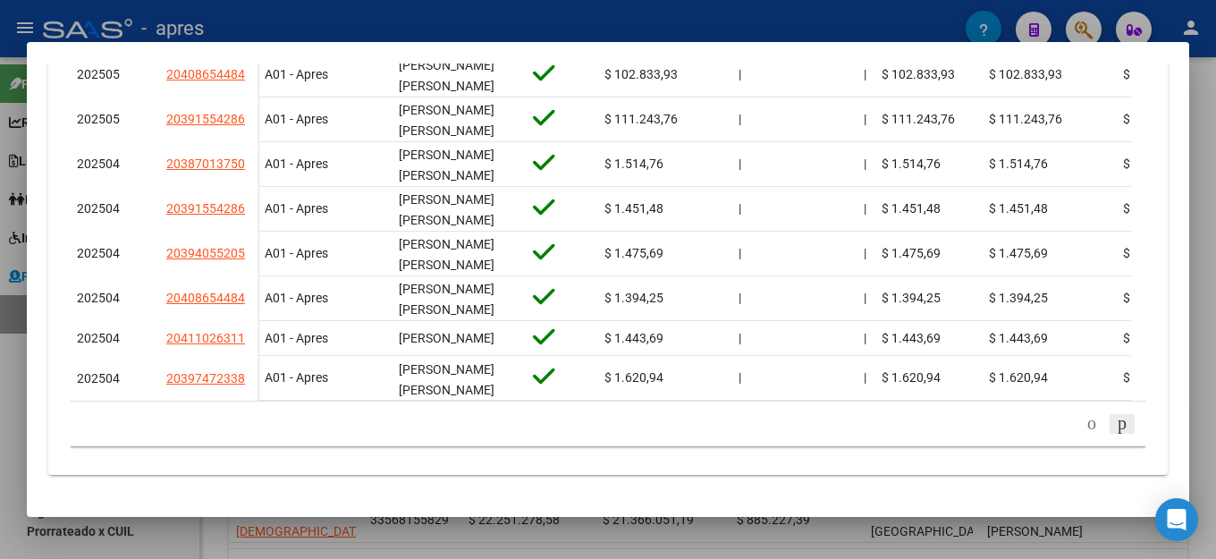
click at [1115, 434] on icon "go to next page" at bounding box center [1122, 422] width 14 height 21
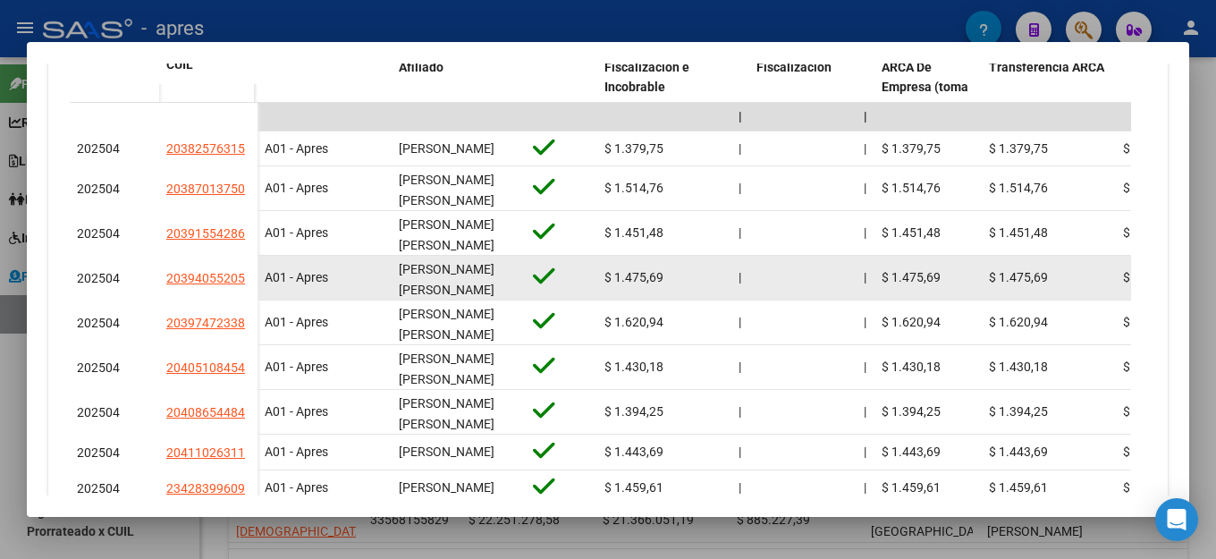
scroll to position [786, 0]
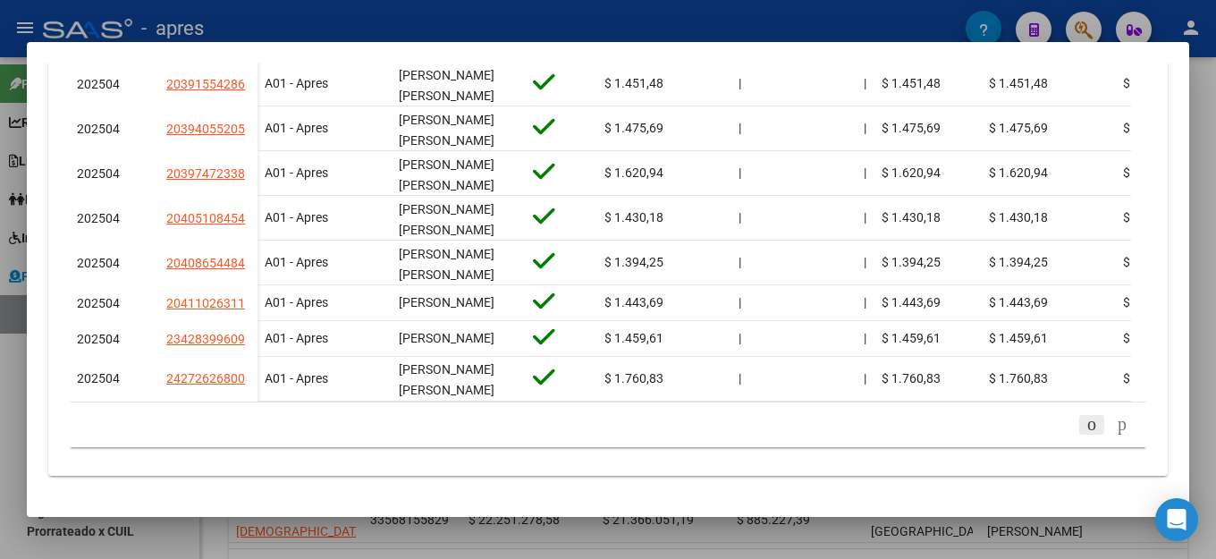
click at [1085, 426] on icon "go to previous page" at bounding box center [1092, 423] width 14 height 21
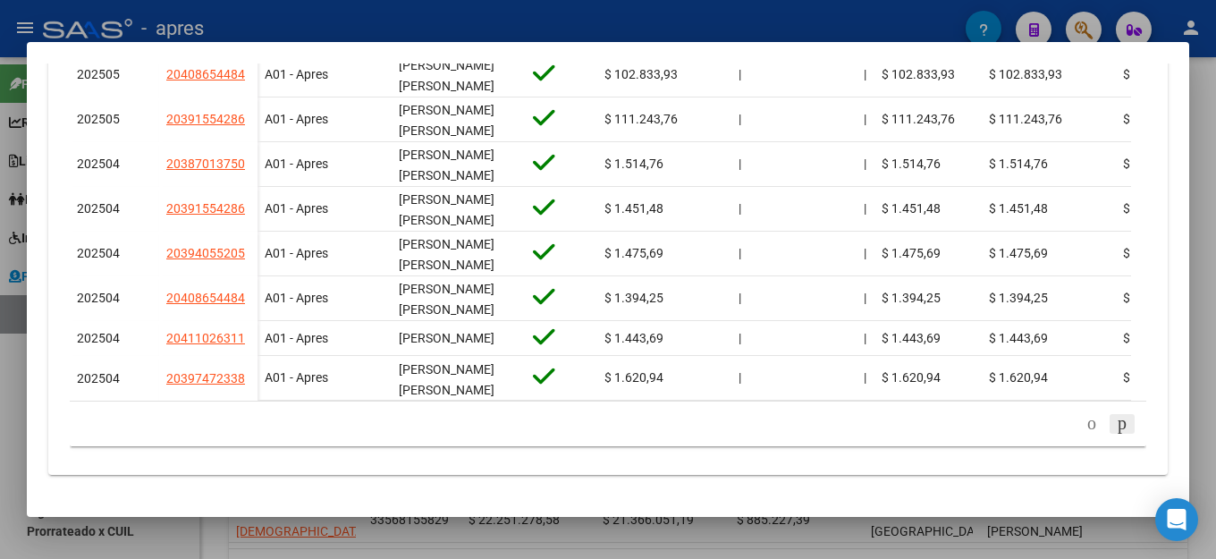
click at [1115, 430] on icon "go to next page" at bounding box center [1122, 422] width 14 height 21
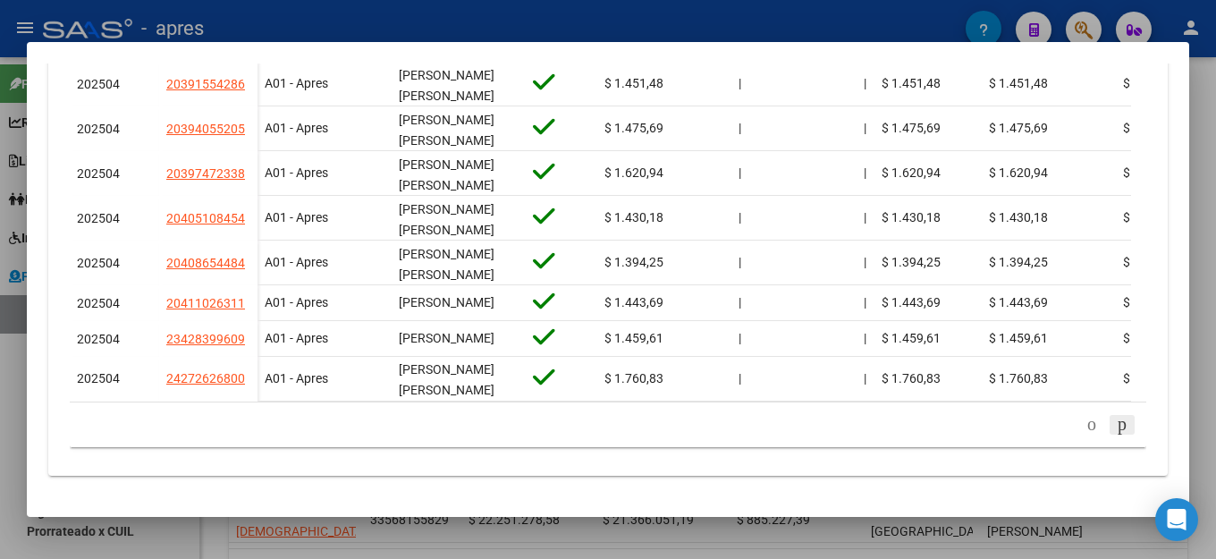
click at [1115, 425] on icon "go to next page" at bounding box center [1122, 423] width 14 height 21
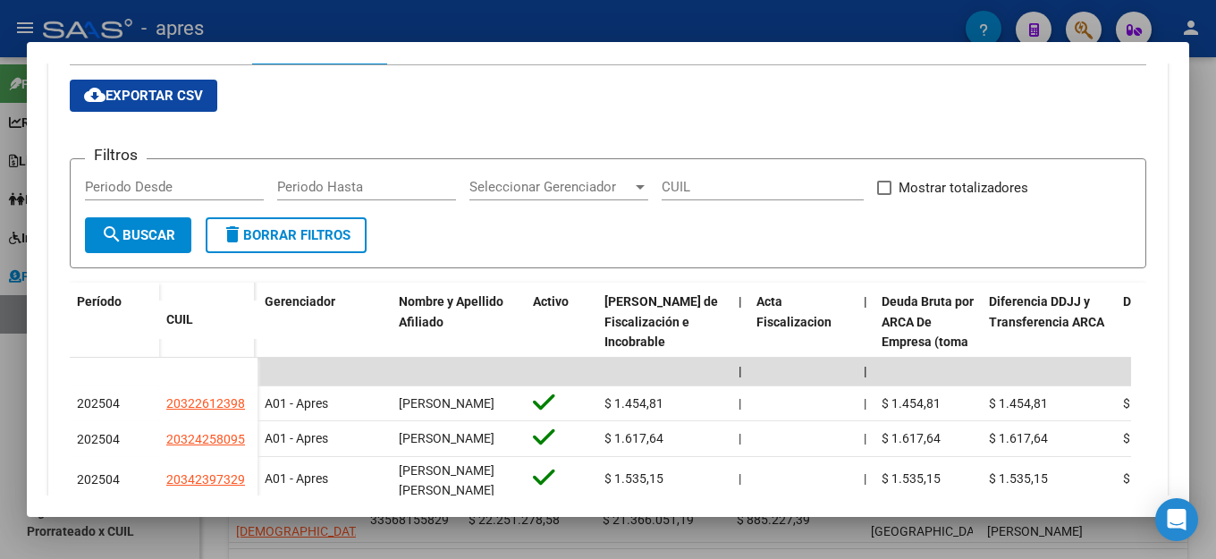
scroll to position [71, 0]
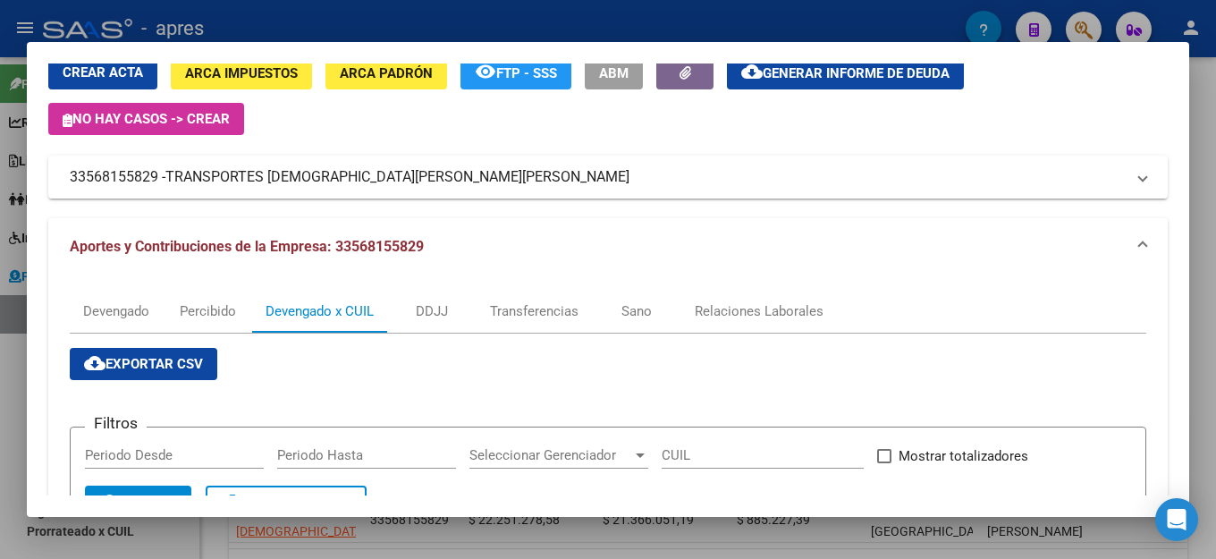
click at [605, 194] on mat-expansion-panel-header "33568155829 - TRANSPORTES [DEMOGRAPHIC_DATA][PERSON_NAME][PERSON_NAME]" at bounding box center [607, 177] width 1119 height 43
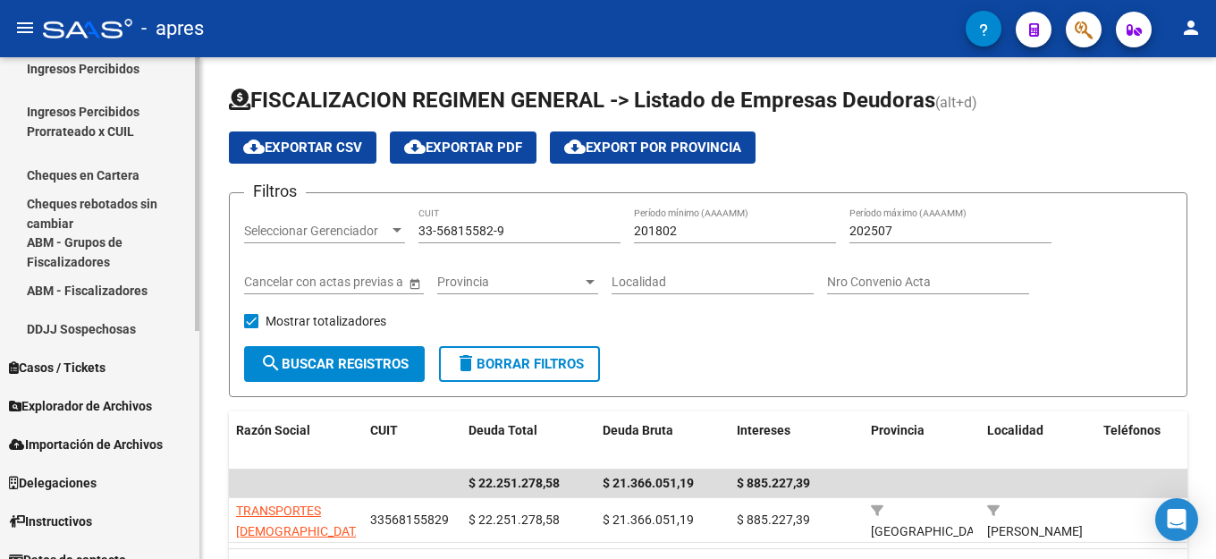
scroll to position [419, 0]
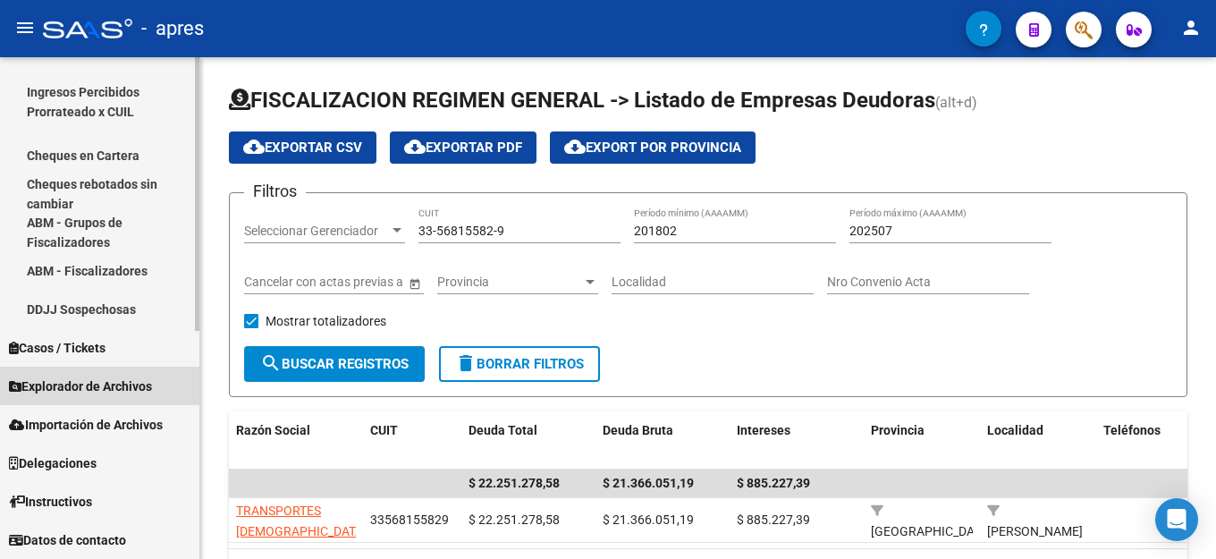
click at [107, 394] on span "Explorador de Archivos" at bounding box center [80, 386] width 143 height 20
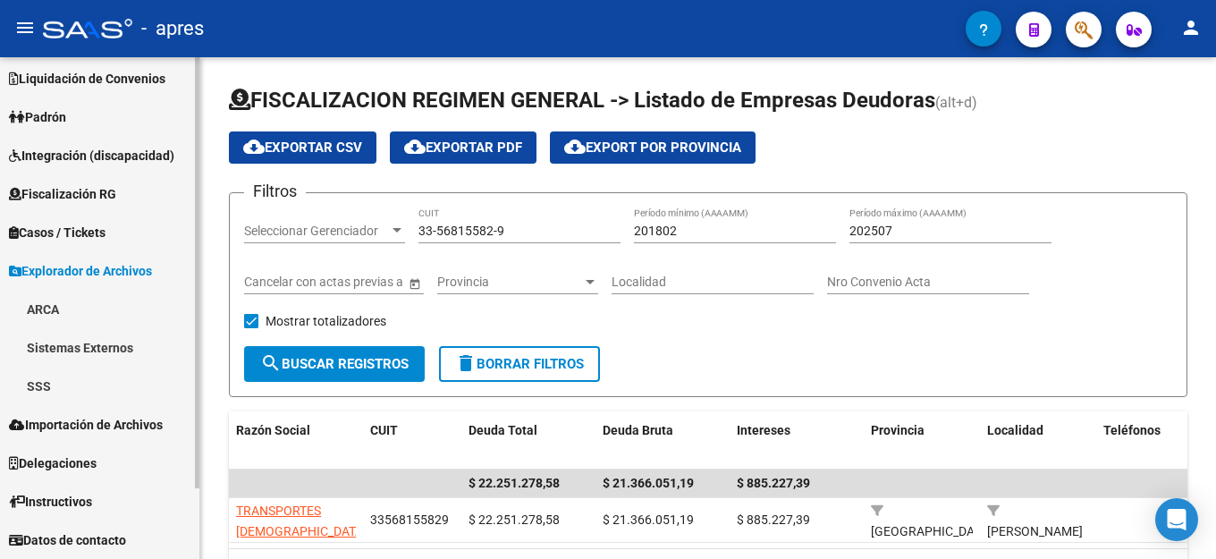
scroll to position [82, 0]
click at [69, 311] on link "ARCA" at bounding box center [99, 309] width 199 height 38
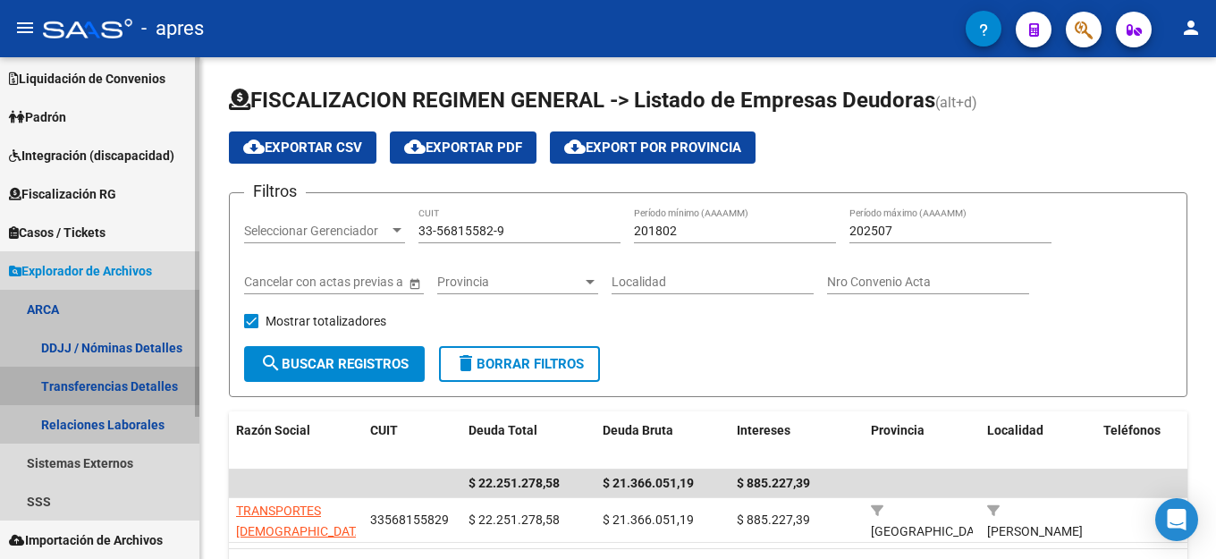
click at [117, 382] on link "Transferencias Detalles" at bounding box center [99, 386] width 199 height 38
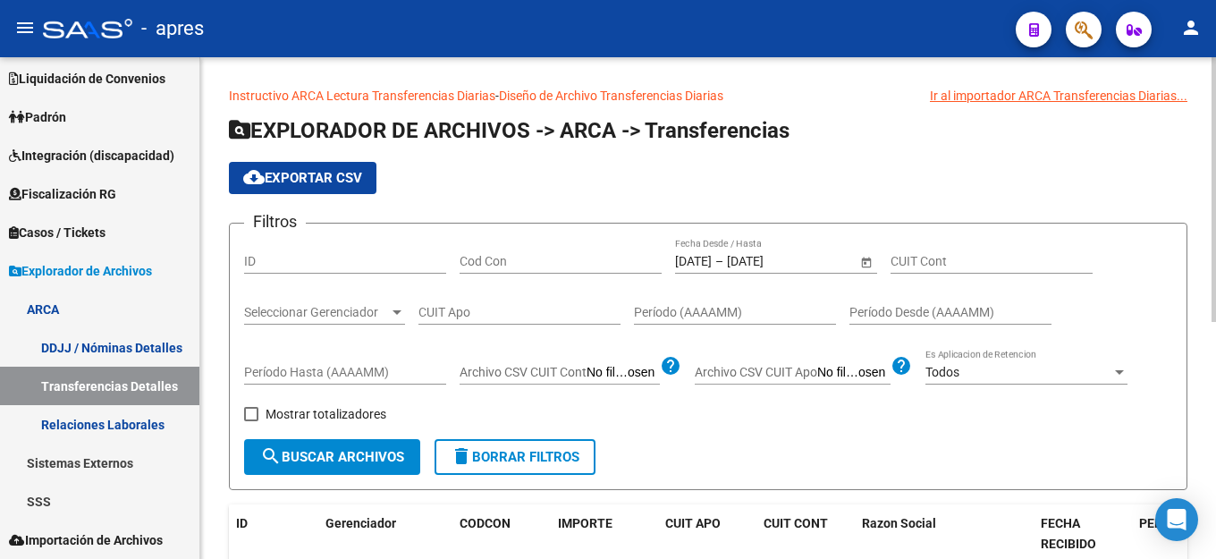
click at [434, 310] on input "CUIT Apo" at bounding box center [519, 312] width 202 height 15
paste input "24-30077251-6"
type input "24-30077251-6"
click at [712, 262] on input "[DATE]" at bounding box center [693, 261] width 37 height 15
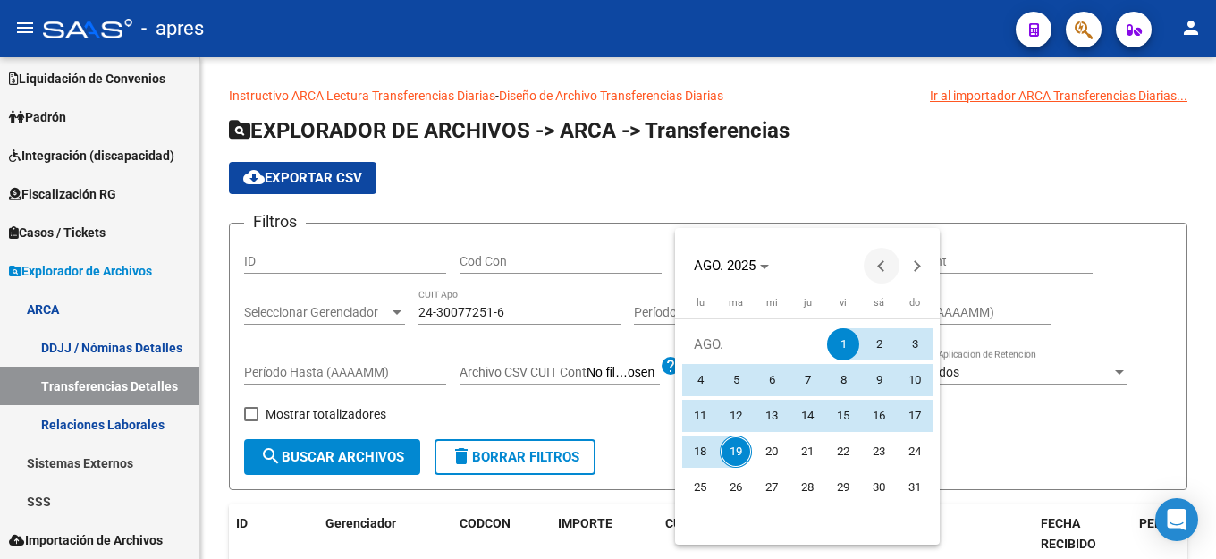
click at [870, 265] on span "Previous month" at bounding box center [882, 266] width 36 height 36
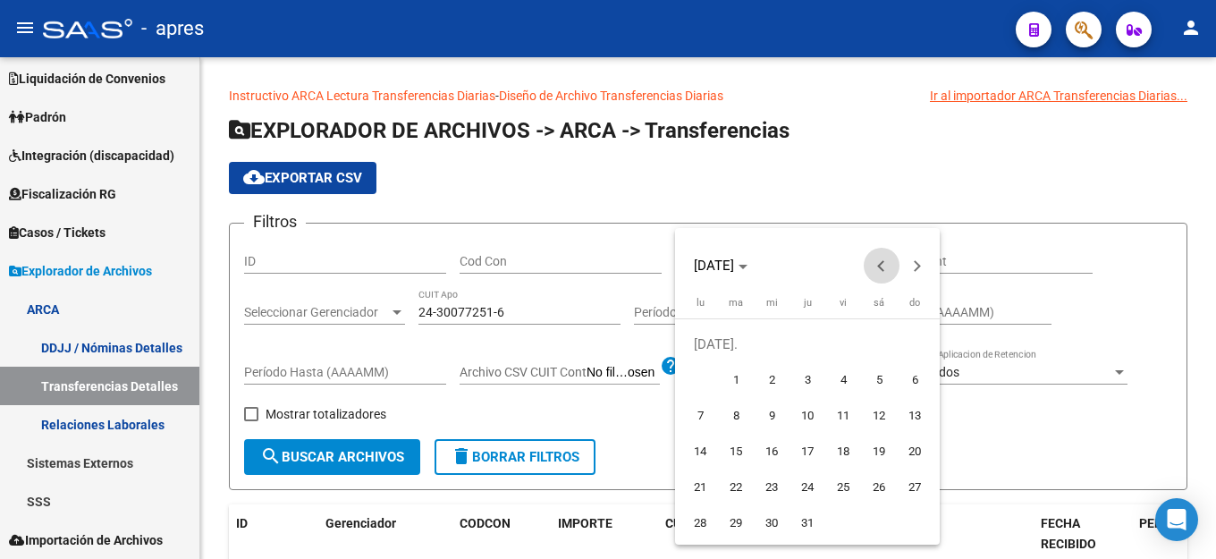
click at [870, 265] on span "Previous month" at bounding box center [882, 266] width 36 height 36
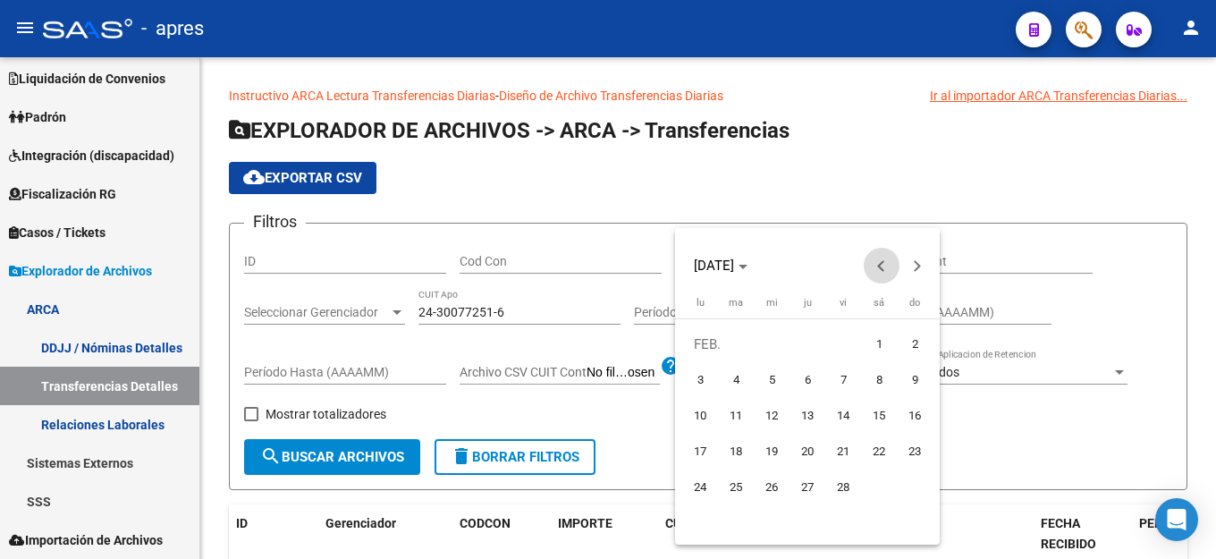
click at [870, 265] on span "Previous month" at bounding box center [882, 266] width 36 height 36
click at [770, 378] on span "1" at bounding box center [772, 380] width 32 height 32
type input "[DATE]"
click at [915, 275] on span "Next month" at bounding box center [917, 266] width 36 height 36
click at [925, 264] on span "Next month" at bounding box center [917, 266] width 36 height 36
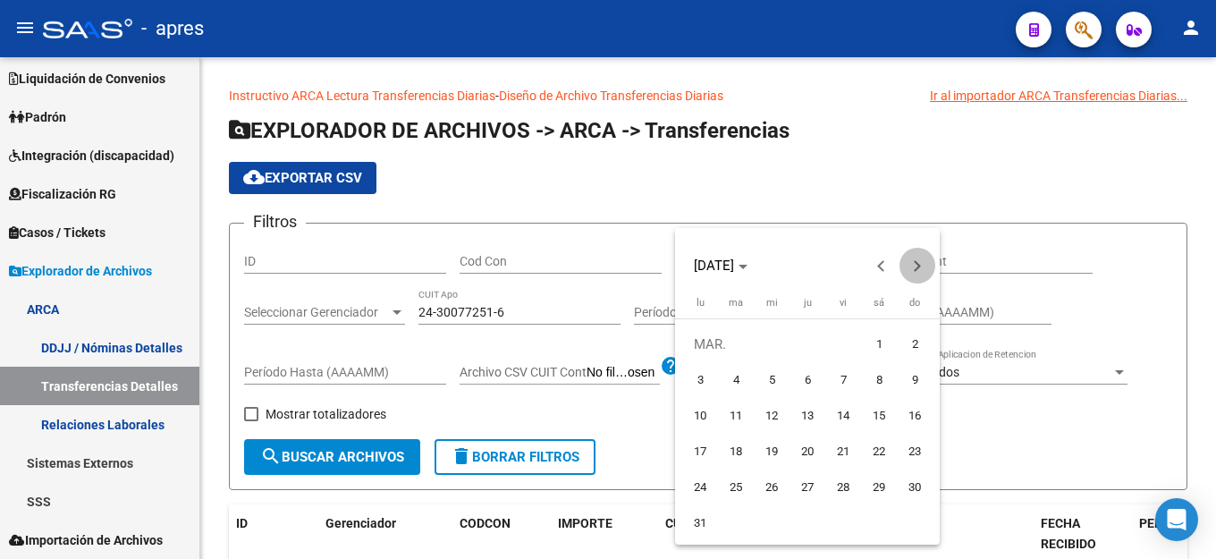
click at [925, 264] on span "Next month" at bounding box center [917, 266] width 36 height 36
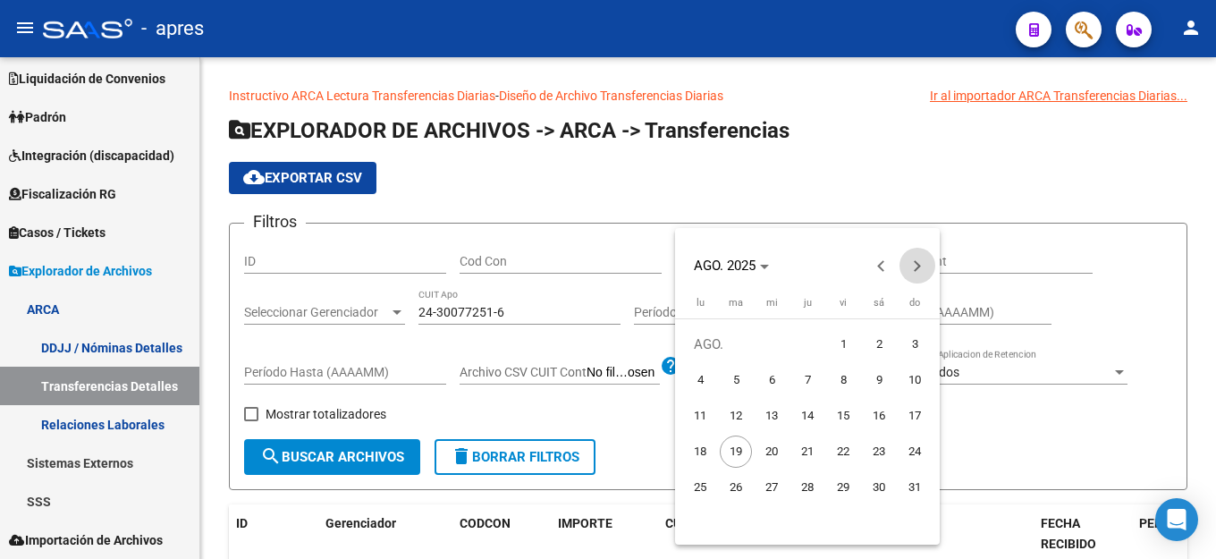
click at [925, 264] on span "Next month" at bounding box center [917, 266] width 36 height 36
click at [875, 266] on span "Previous month" at bounding box center [882, 266] width 36 height 36
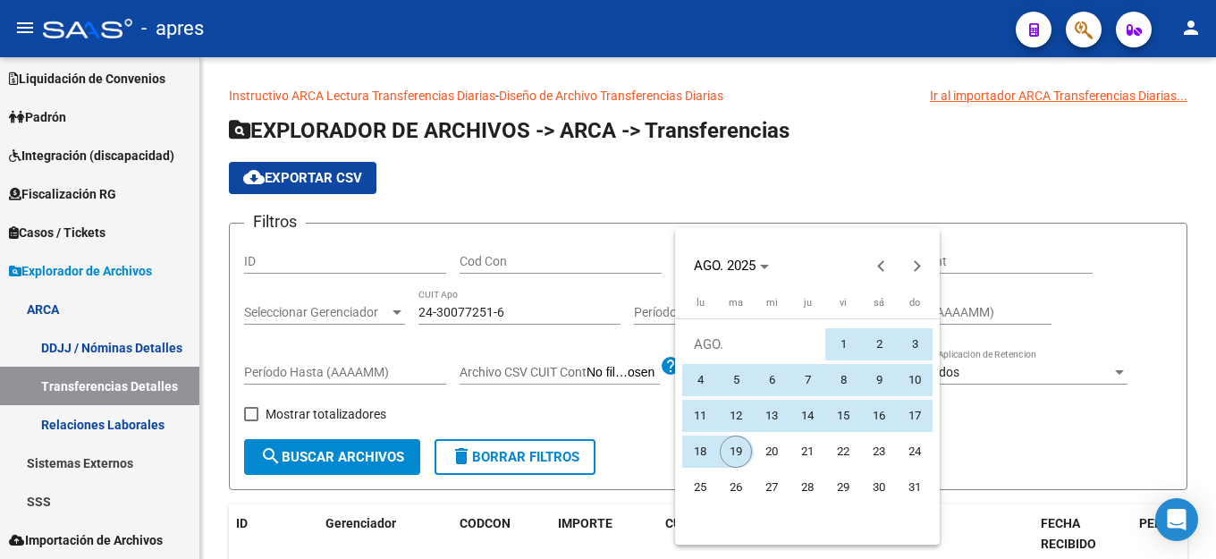
click at [728, 450] on span "19" at bounding box center [736, 451] width 32 height 32
type input "[DATE]"
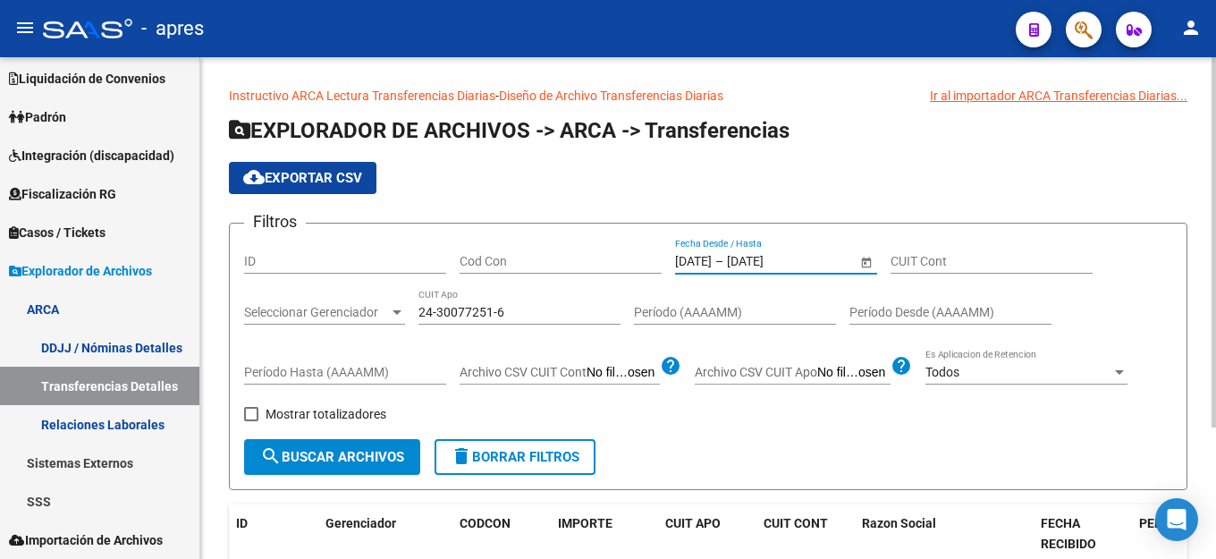
click at [379, 457] on span "search Buscar Archivos" at bounding box center [332, 457] width 144 height 16
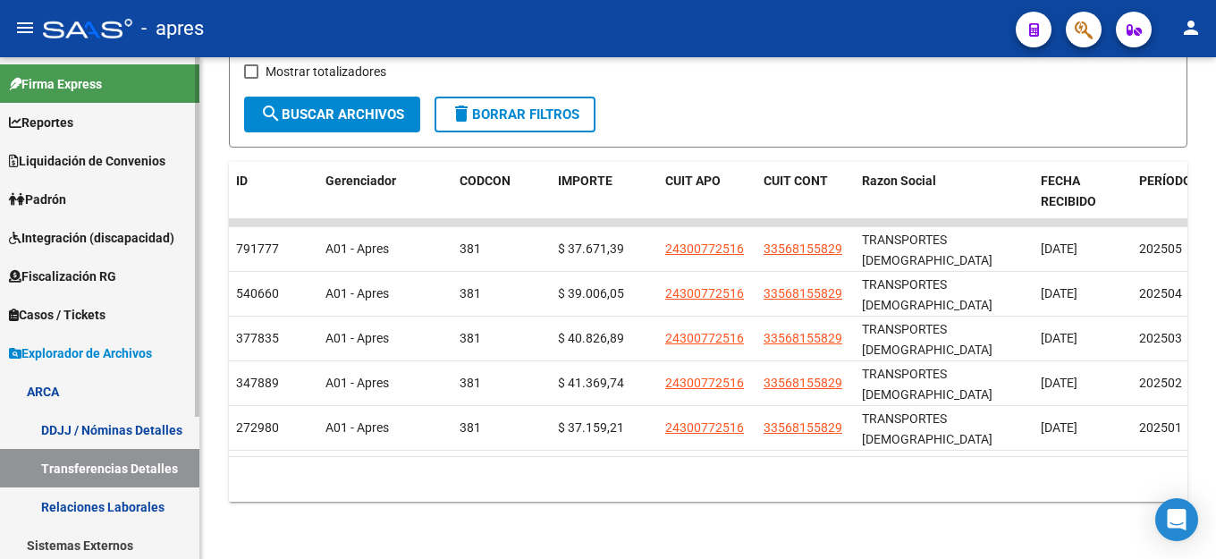
click at [97, 270] on span "Fiscalización RG" at bounding box center [62, 276] width 107 height 20
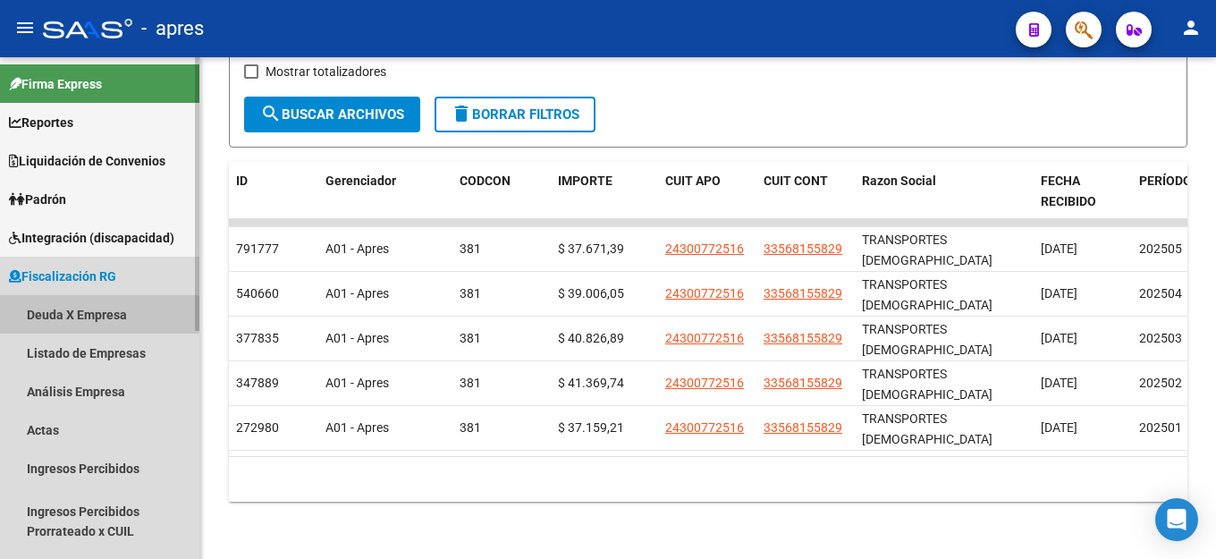
click at [89, 321] on link "Deuda X Empresa" at bounding box center [99, 314] width 199 height 38
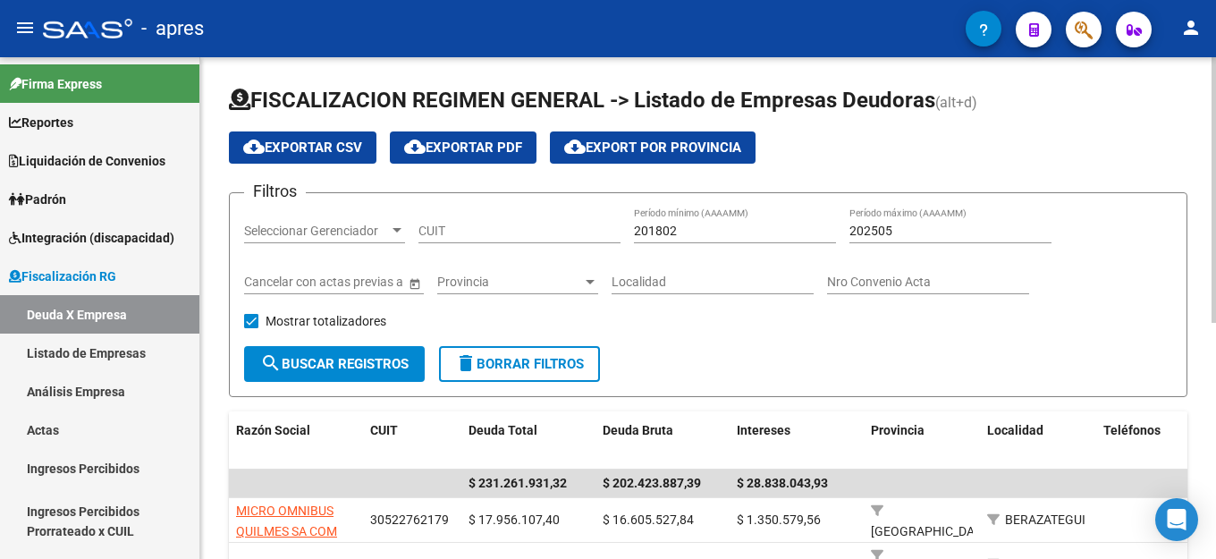
click at [467, 236] on input "CUIT" at bounding box center [519, 231] width 202 height 15
paste input "33-56815582-9"
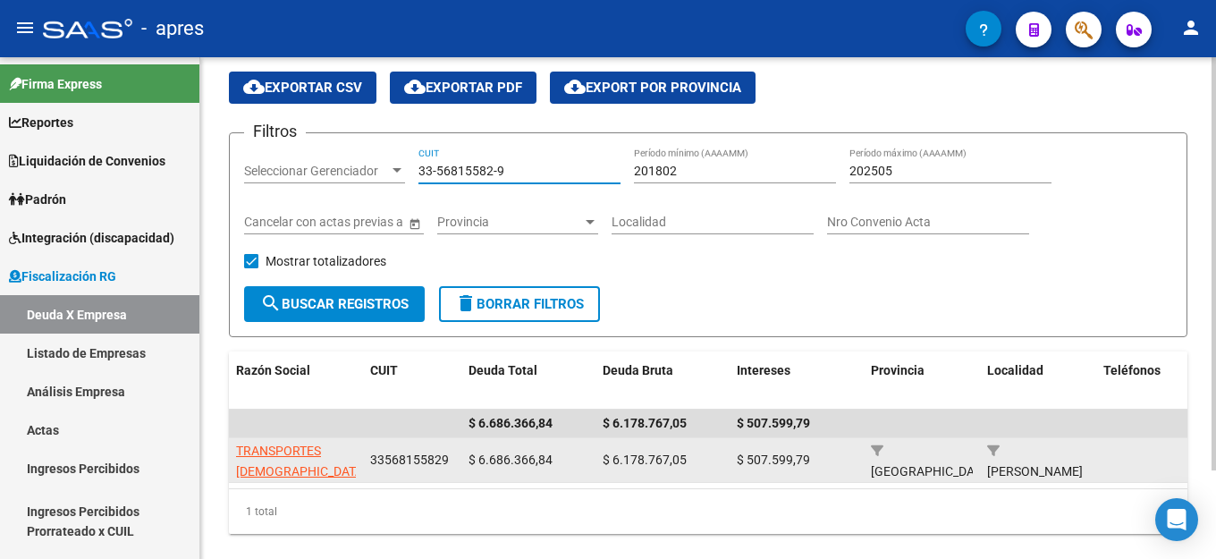
scroll to position [107, 0]
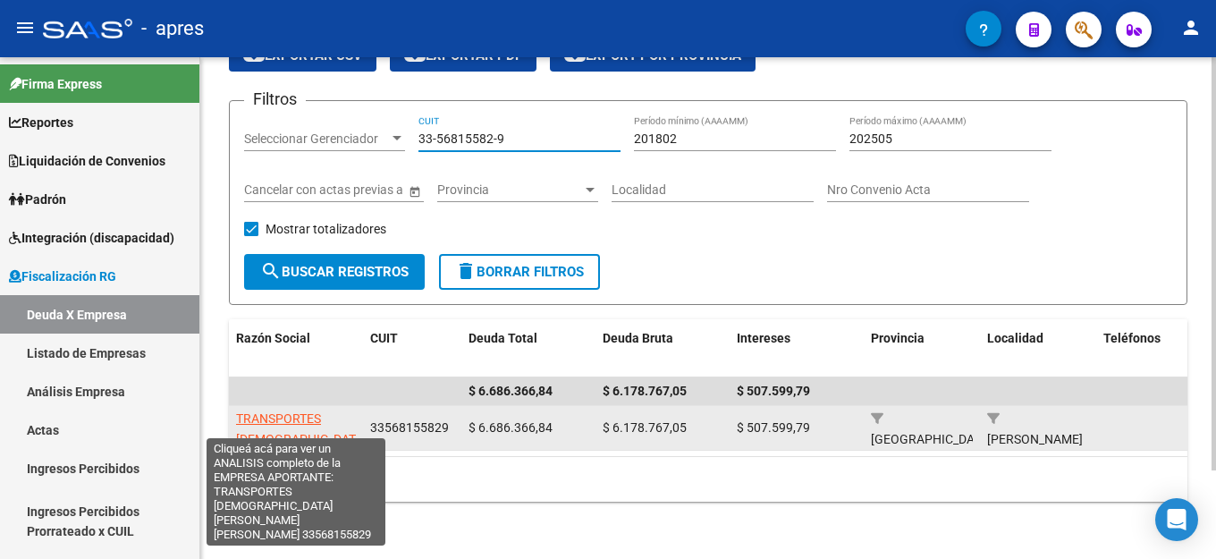
type input "33-56815582-9"
click at [327, 411] on span "TRANSPORTES [DEMOGRAPHIC_DATA][PERSON_NAME][PERSON_NAME]" at bounding box center [301, 448] width 131 height 75
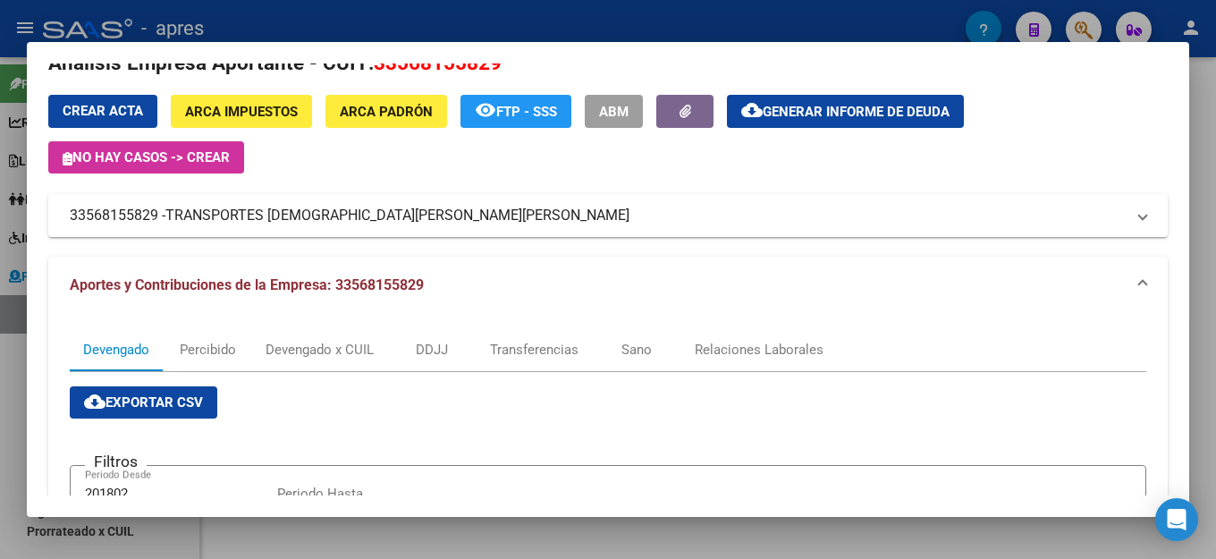
scroll to position [0, 0]
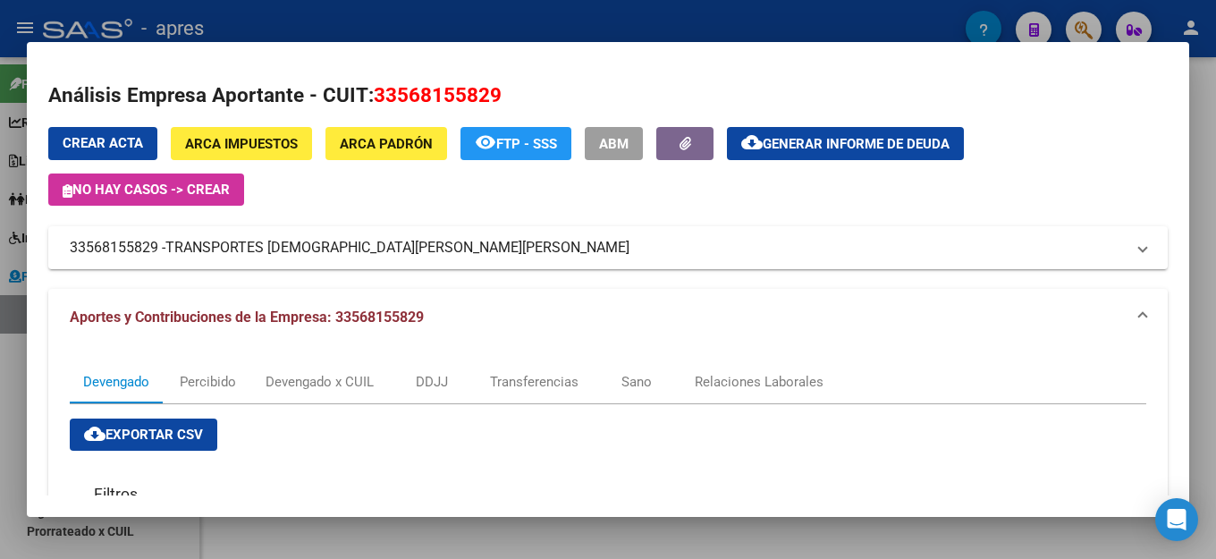
click at [591, 67] on mat-dialog-content "Análisis Empresa Aportante - CUIT: 33568155829 Crear Acta ARCA Impuestos ARCA […" at bounding box center [608, 279] width 1162 height 432
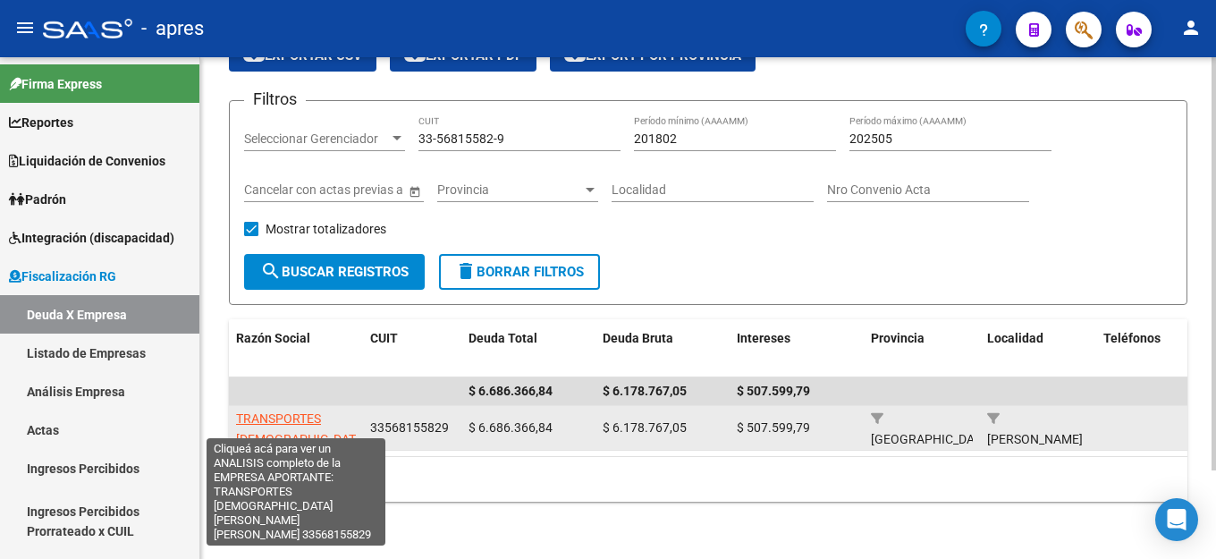
click at [307, 411] on span "TRANSPORTES [DEMOGRAPHIC_DATA][PERSON_NAME][PERSON_NAME]" at bounding box center [301, 448] width 131 height 75
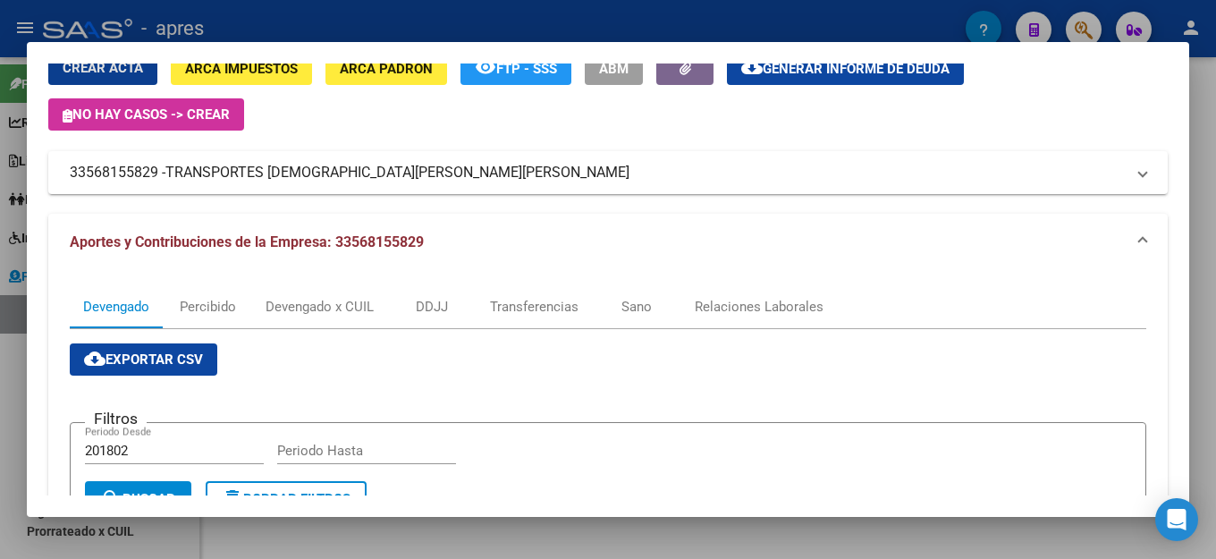
scroll to position [179, 0]
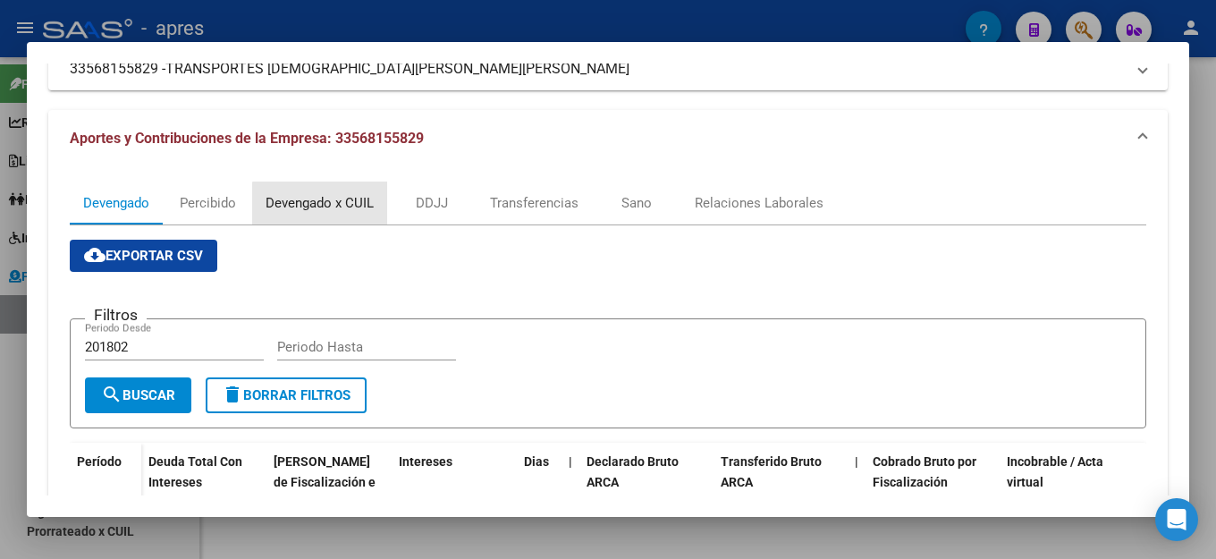
click at [341, 208] on div "Devengado x CUIL" at bounding box center [320, 203] width 108 height 20
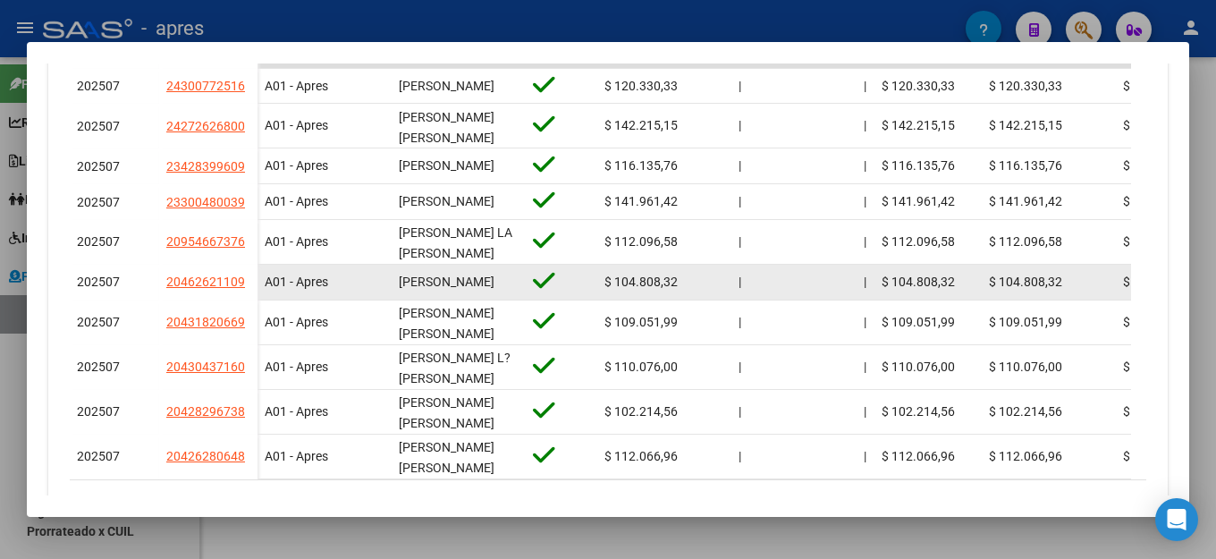
scroll to position [626, 0]
